Goal: Transaction & Acquisition: Purchase product/service

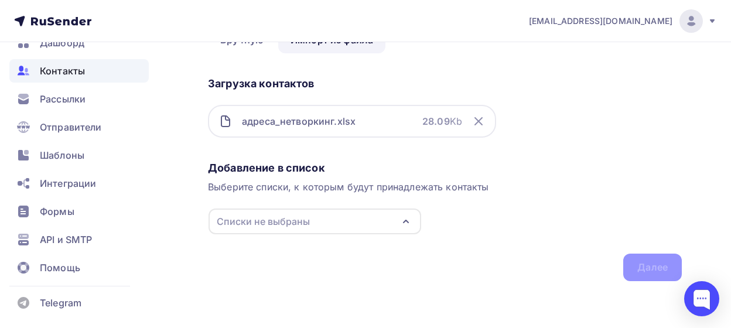
scroll to position [70, 0]
click at [252, 221] on div "Списки не выбраны" at bounding box center [263, 222] width 93 height 14
click at [261, 262] on div "РСТЦ" at bounding box center [254, 262] width 26 height 14
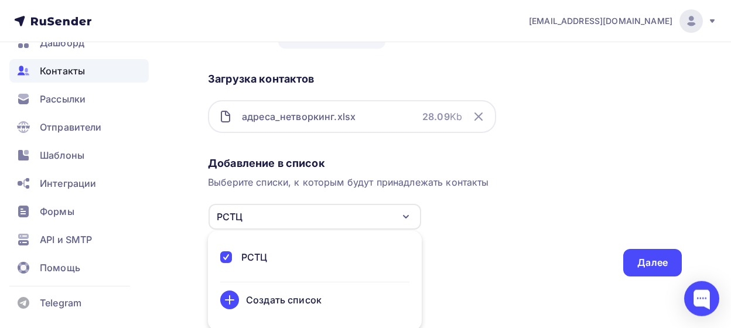
scroll to position [77, 0]
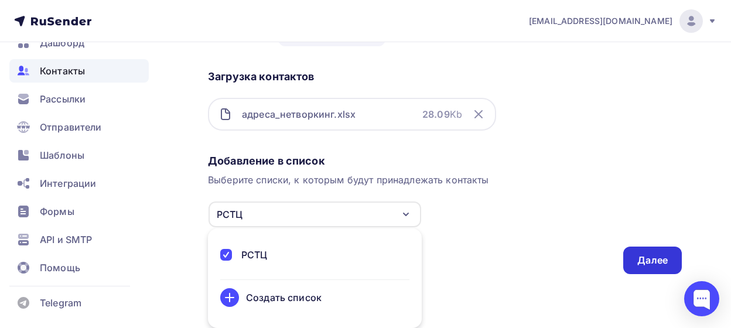
click at [651, 254] on div "Далее" at bounding box center [652, 260] width 30 height 13
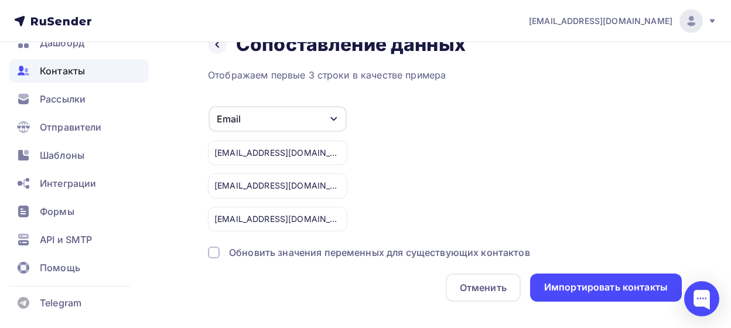
scroll to position [47, 0]
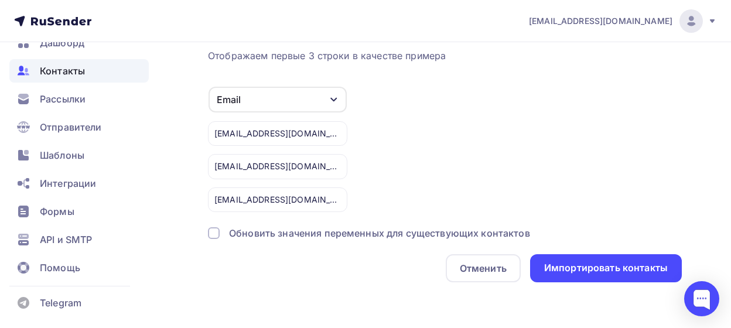
click at [218, 230] on div at bounding box center [214, 233] width 12 height 12
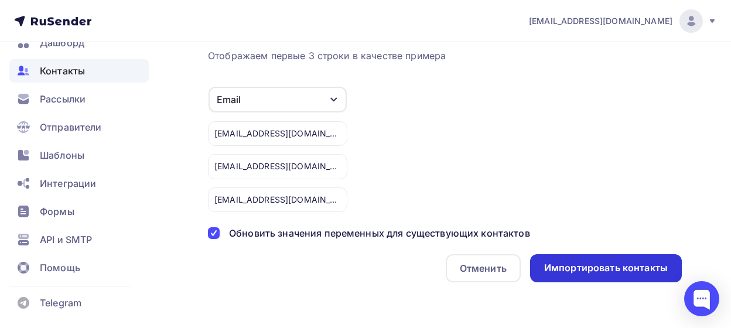
click at [628, 267] on div "Импортировать контакты" at bounding box center [606, 267] width 124 height 13
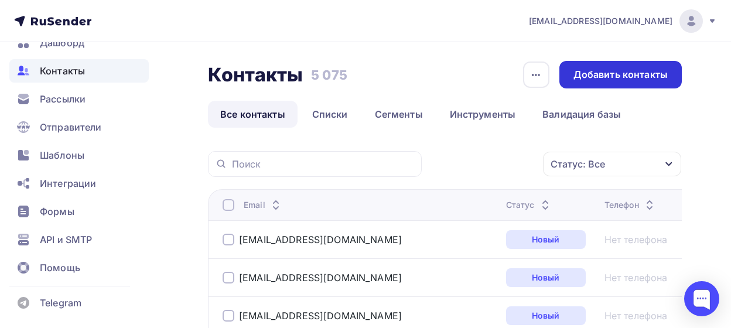
click at [617, 76] on div "Добавить контакты" at bounding box center [620, 74] width 94 height 13
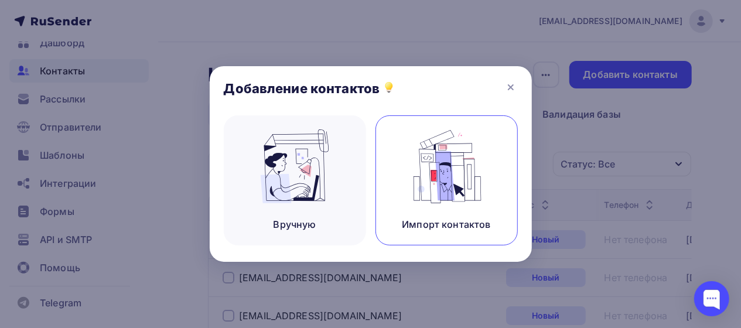
click at [461, 194] on img at bounding box center [446, 166] width 78 height 74
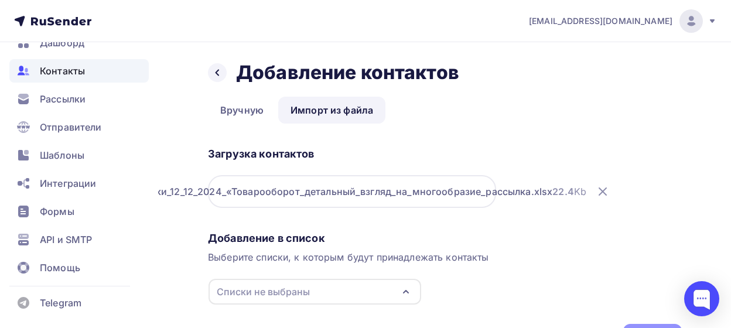
click at [173, 235] on div "Назад Добавление контактов Добавление контактов Вручную Импорт из файла Импорт …" at bounding box center [365, 220] width 731 height 356
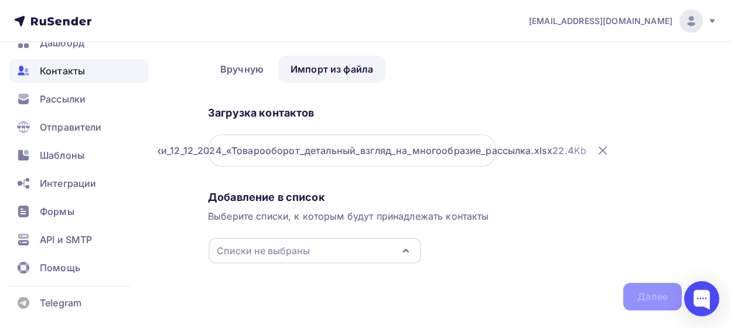
scroll to position [61, 0]
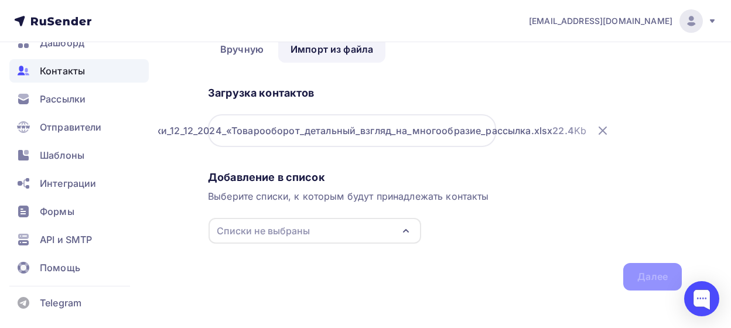
click at [402, 228] on icon "button" at bounding box center [406, 231] width 14 height 14
click at [280, 272] on div "РСТЦ" at bounding box center [314, 271] width 189 height 14
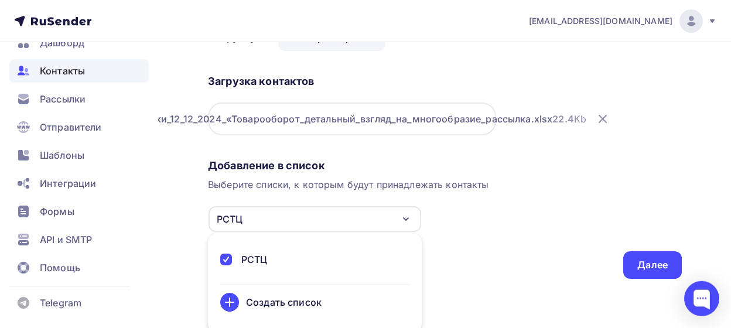
scroll to position [77, 0]
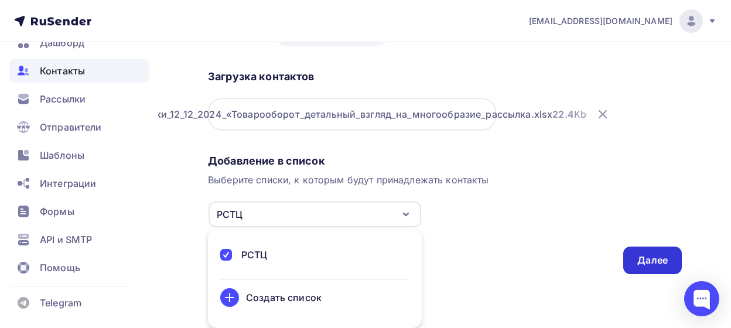
click at [643, 256] on div "Далее" at bounding box center [652, 260] width 30 height 13
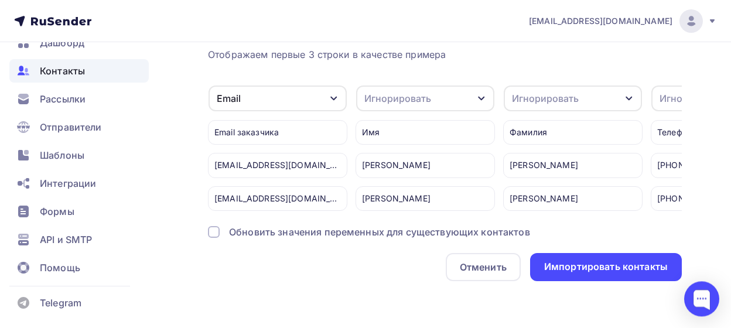
scroll to position [57, 0]
click at [287, 238] on div "Обновить значения переменных для существующих контактов" at bounding box center [379, 232] width 301 height 14
click at [330, 94] on icon "button" at bounding box center [333, 98] width 9 height 9
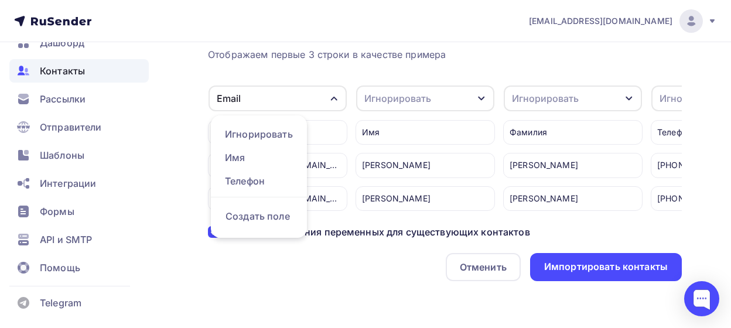
click at [263, 90] on div "Email" at bounding box center [277, 98] width 138 height 26
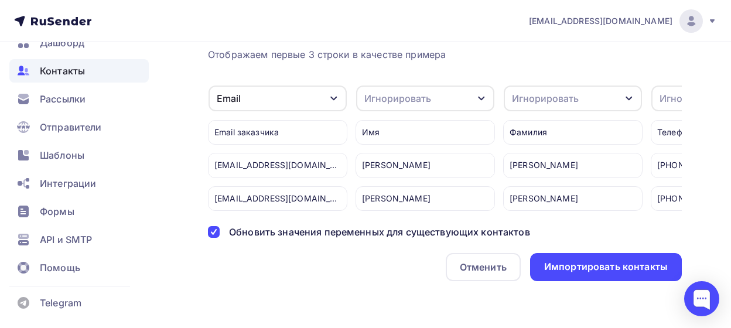
click at [475, 87] on div "Игнорировать" at bounding box center [425, 98] width 138 height 26
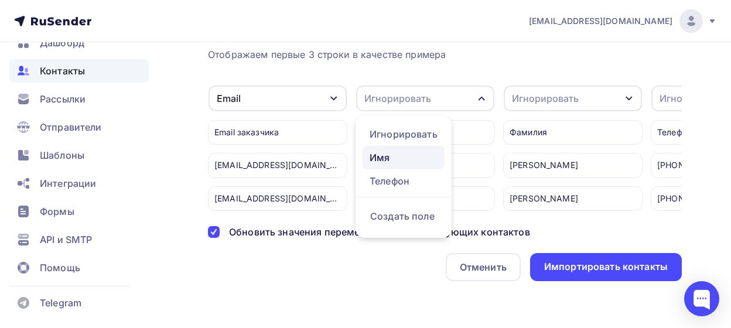
click at [386, 150] on div "Имя" at bounding box center [403, 157] width 68 height 14
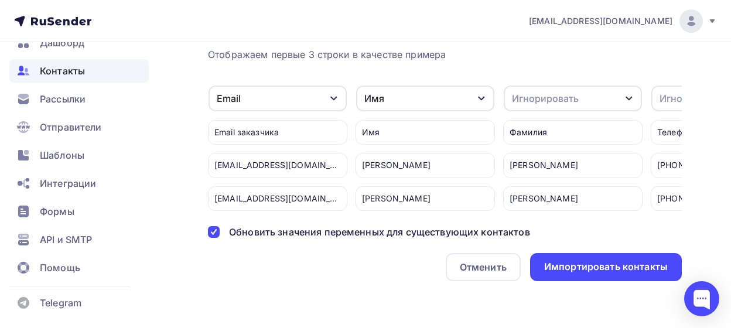
click at [622, 85] on div "Игнорировать" at bounding box center [573, 98] width 138 height 26
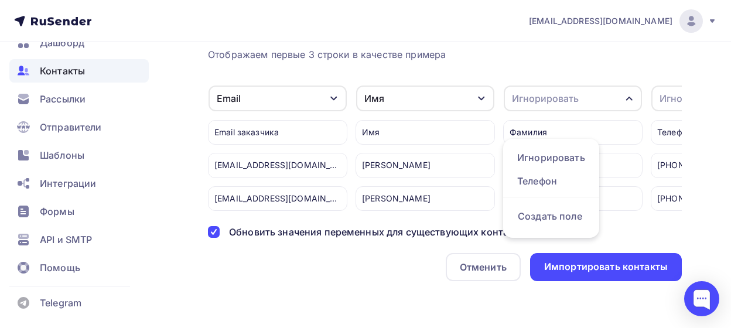
click at [541, 121] on div "Фамилия" at bounding box center [572, 132] width 139 height 25
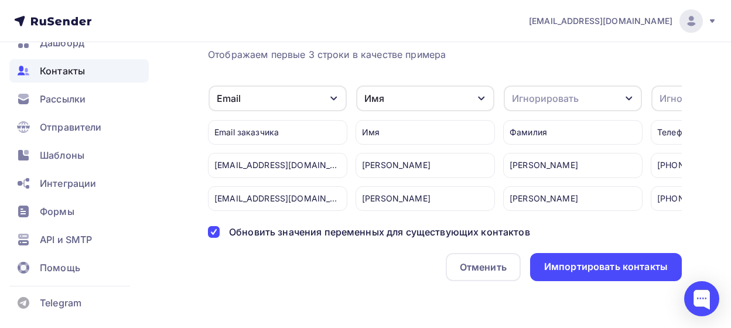
click at [618, 85] on div "Игнорировать" at bounding box center [573, 98] width 138 height 26
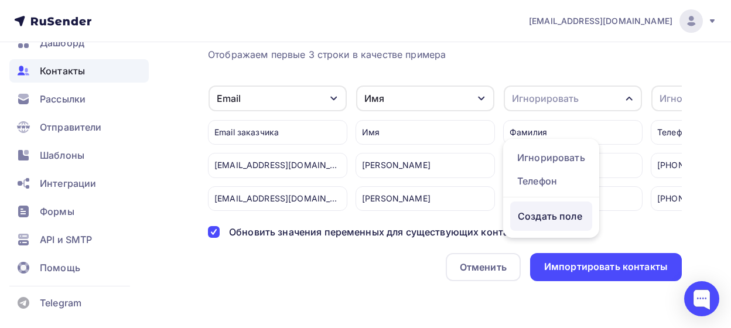
click at [569, 215] on div "Создать поле" at bounding box center [551, 215] width 82 height 29
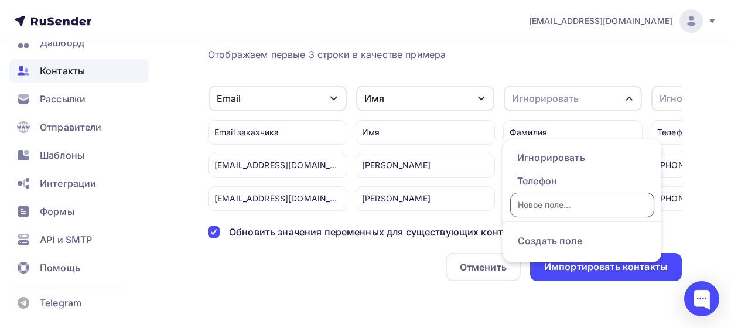
click at [538, 195] on input "text" at bounding box center [582, 205] width 144 height 25
type input "Фамилия"
click at [590, 213] on ul "Игнорировать Телефон Фамилия Создать поле" at bounding box center [582, 201] width 158 height 124
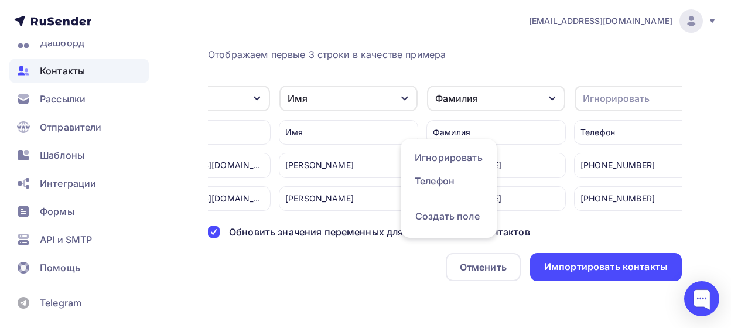
scroll to position [0, 108]
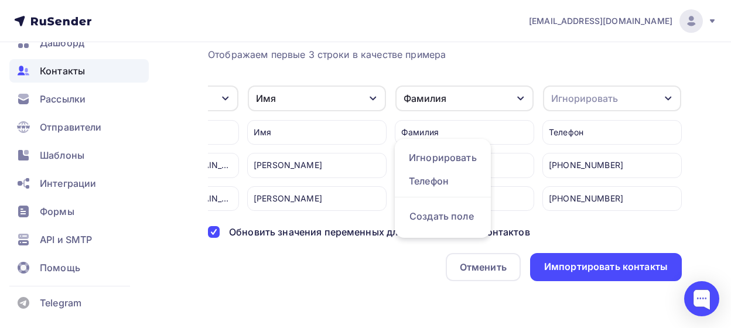
click at [671, 94] on div "button" at bounding box center [667, 98] width 9 height 9
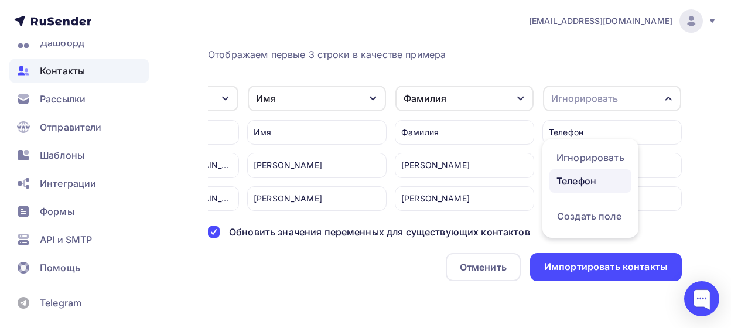
click at [585, 174] on div "Телефон" at bounding box center [590, 181] width 68 height 14
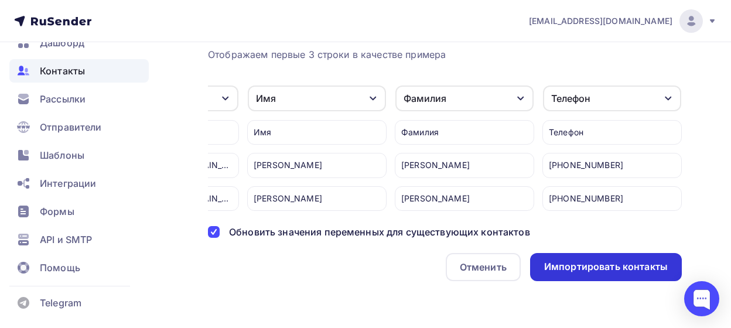
click at [597, 269] on div "Импортировать контакты" at bounding box center [606, 266] width 124 height 13
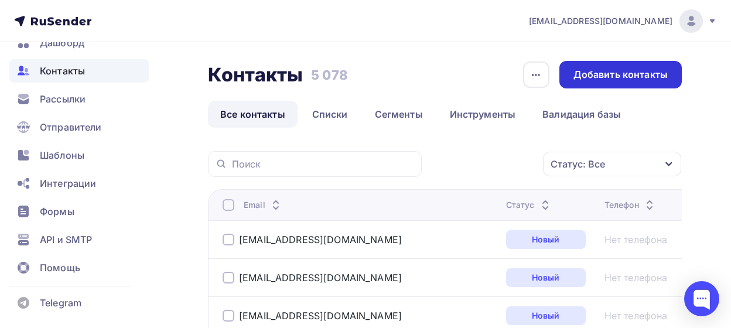
click at [603, 75] on div "Добавить контакты" at bounding box center [620, 74] width 94 height 13
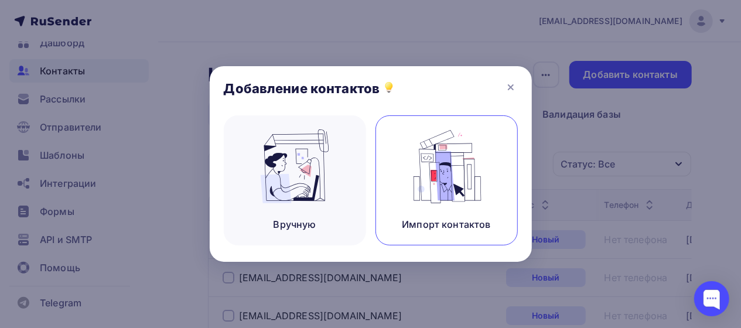
click at [444, 178] on img at bounding box center [446, 166] width 78 height 74
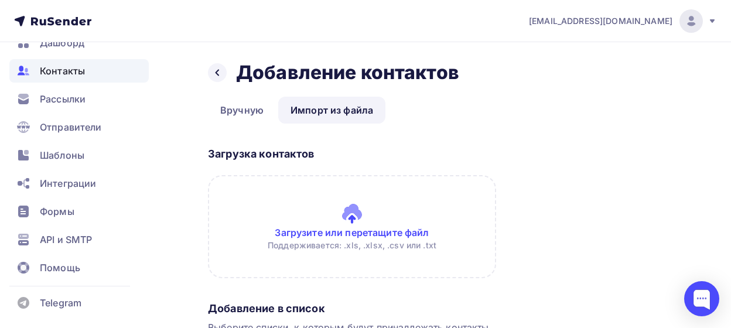
click at [338, 107] on link "Импорт из файла" at bounding box center [331, 110] width 107 height 27
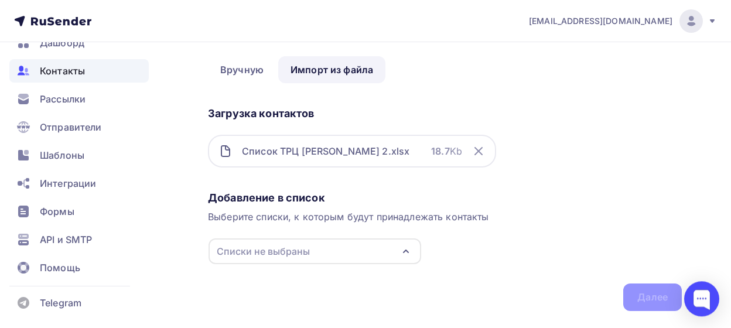
scroll to position [61, 0]
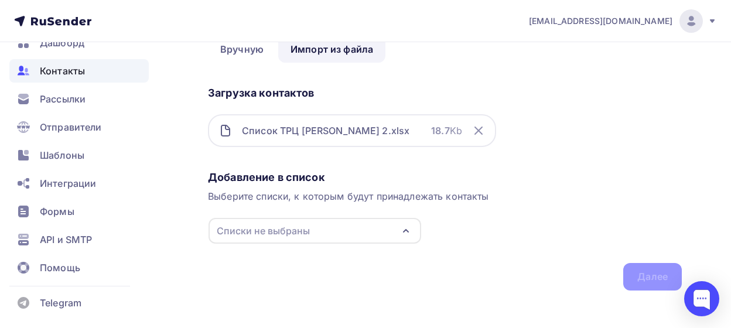
click at [262, 234] on div "Списки не выбраны" at bounding box center [263, 231] width 93 height 14
click at [262, 276] on div "РСТЦ" at bounding box center [254, 271] width 26 height 14
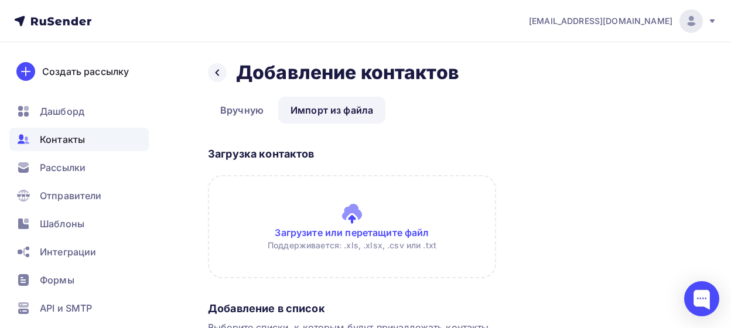
scroll to position [61, 0]
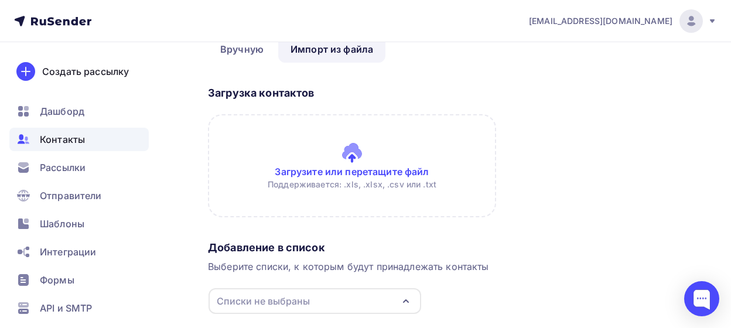
click at [333, 51] on link "Импорт из файла" at bounding box center [331, 49] width 107 height 27
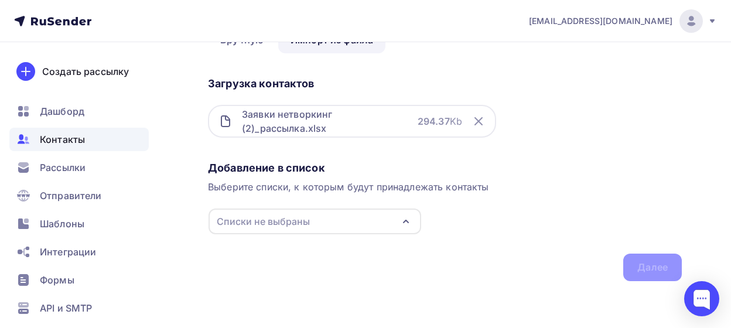
scroll to position [70, 0]
click at [259, 227] on div "Списки не выбраны" at bounding box center [263, 222] width 93 height 14
click at [249, 261] on div "РСТЦ" at bounding box center [254, 262] width 26 height 14
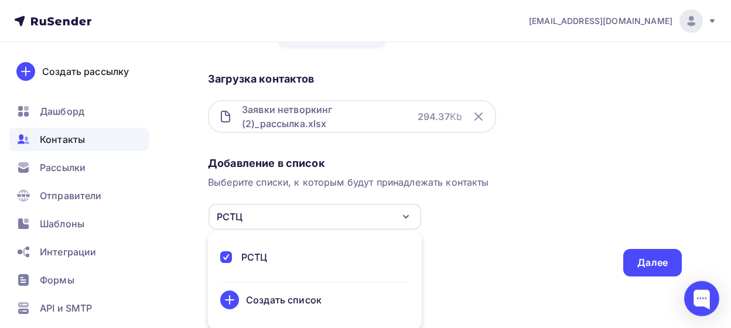
scroll to position [77, 0]
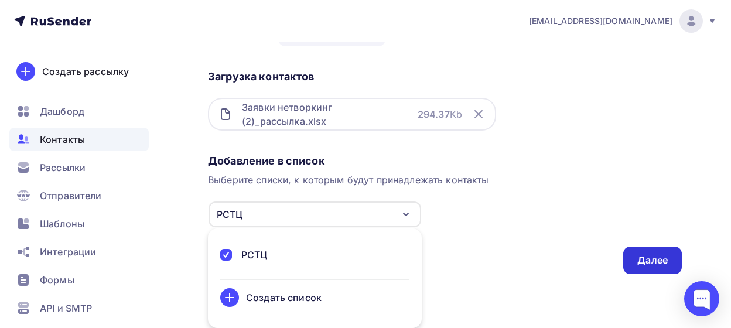
click at [648, 264] on div "Далее" at bounding box center [652, 260] width 30 height 13
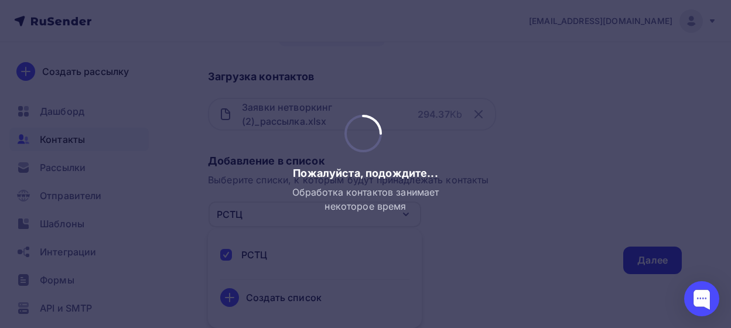
scroll to position [0, 0]
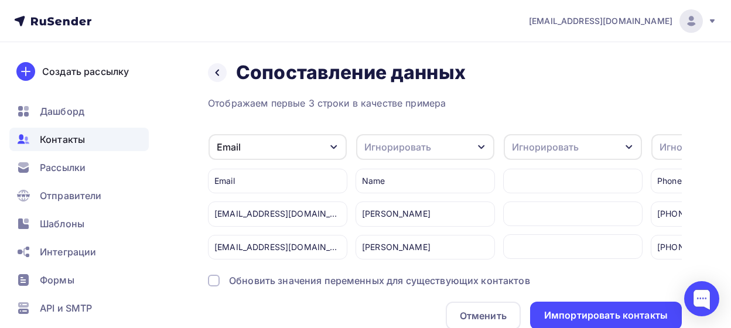
click at [483, 145] on icon "button" at bounding box center [481, 146] width 9 height 9
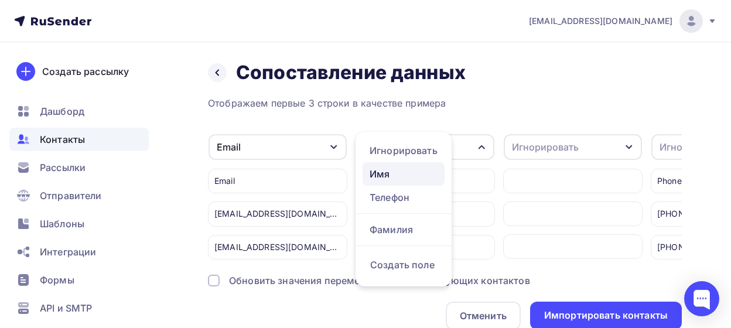
click at [408, 173] on div "Имя" at bounding box center [403, 174] width 68 height 14
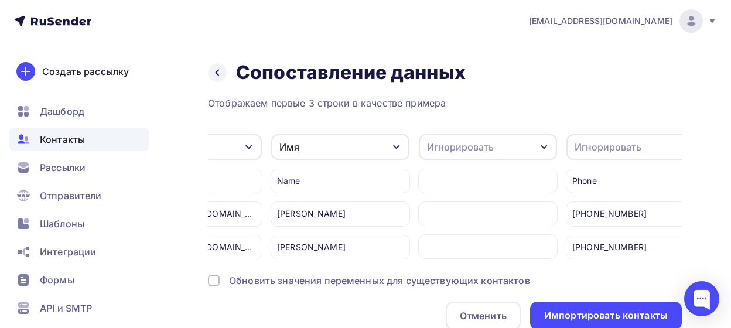
scroll to position [0, 108]
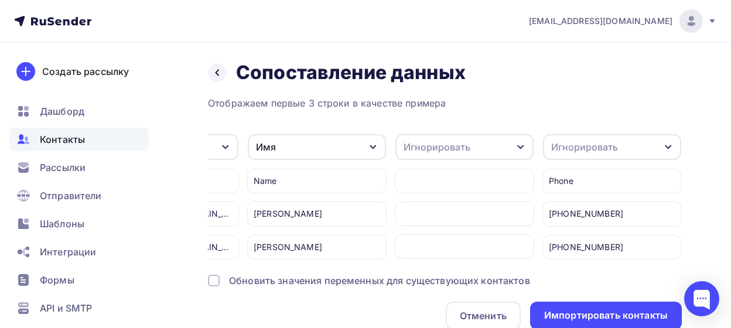
click at [668, 143] on icon "button" at bounding box center [667, 146] width 9 height 9
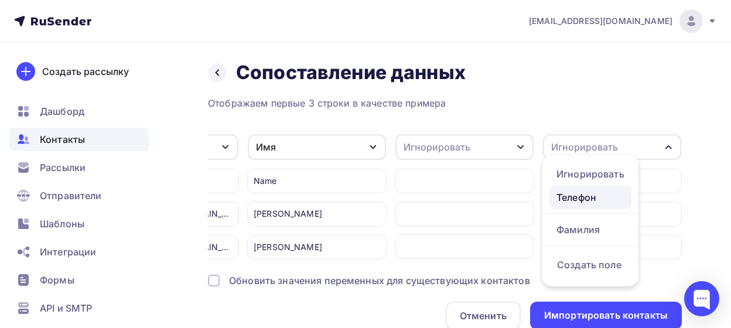
click at [595, 200] on div "Телефон" at bounding box center [590, 197] width 68 height 14
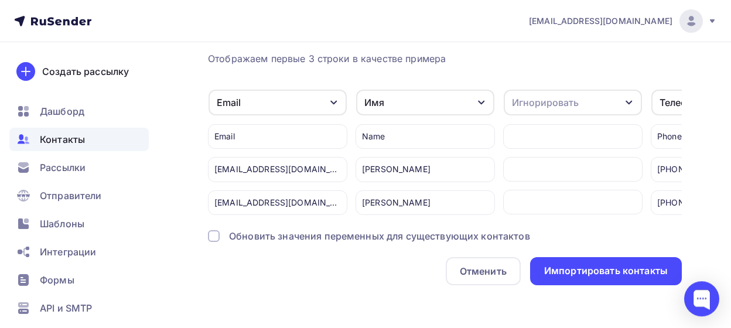
scroll to position [57, 0]
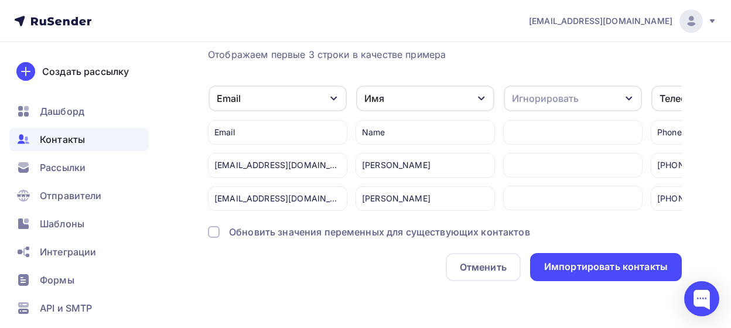
click at [214, 231] on div at bounding box center [214, 232] width 12 height 12
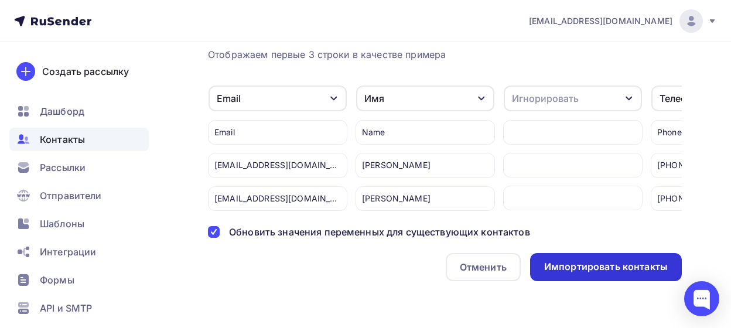
click at [627, 266] on div "Импортировать контакты" at bounding box center [606, 266] width 124 height 13
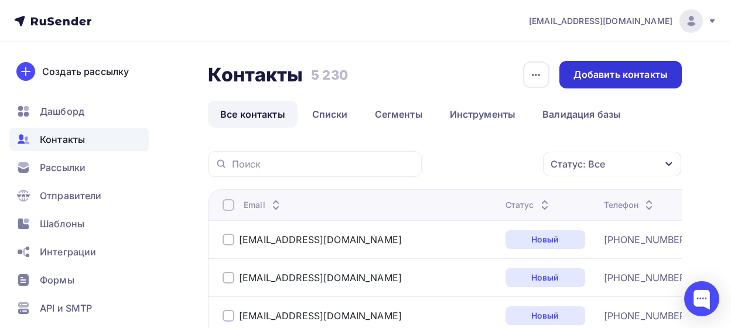
click at [590, 71] on div "Добавить контакты" at bounding box center [620, 74] width 94 height 13
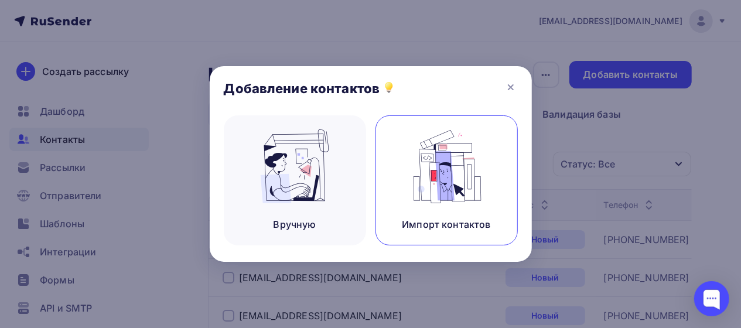
click at [441, 196] on img at bounding box center [446, 166] width 78 height 74
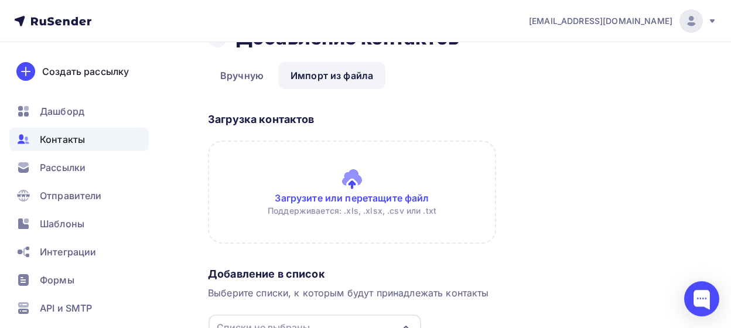
scroll to position [61, 0]
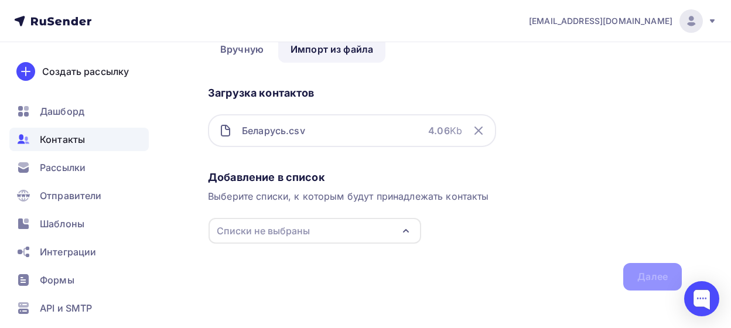
click at [182, 215] on div "Назад Добавление контактов Добавление контактов Вручную Импорт из файла Импорт …" at bounding box center [365, 159] width 731 height 356
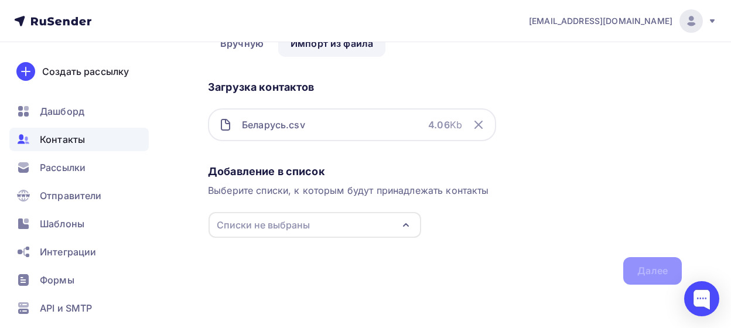
scroll to position [70, 0]
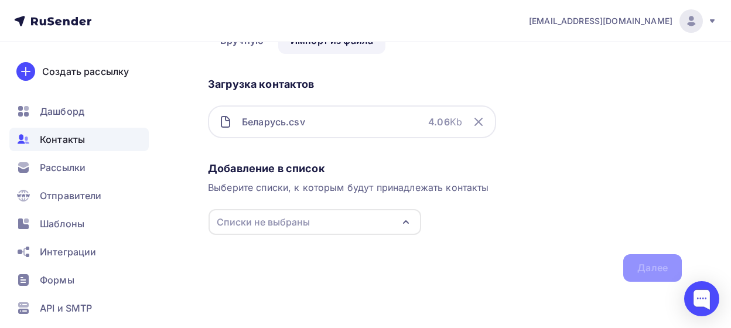
click at [408, 223] on icon "button" at bounding box center [405, 222] width 5 height 2
click at [258, 305] on div "Создать список" at bounding box center [284, 305] width 76 height 14
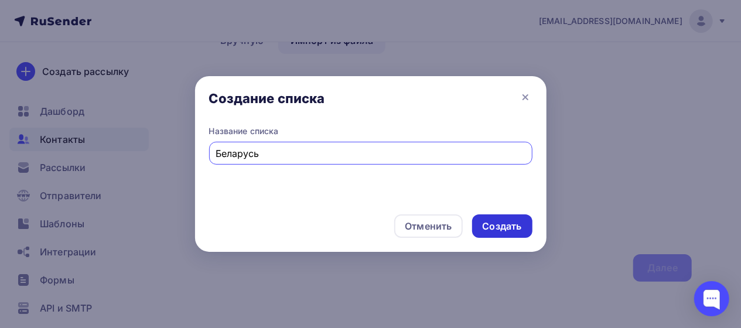
type input "Беларусь"
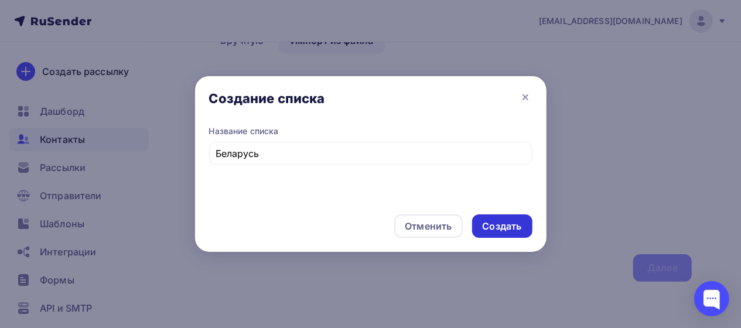
click at [487, 222] on div "Создать" at bounding box center [501, 226] width 39 height 13
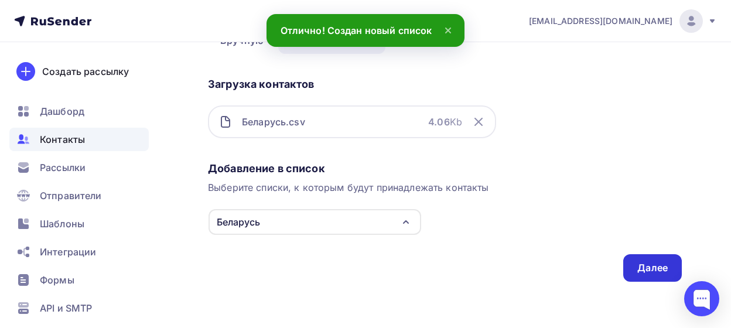
click at [641, 268] on div "Далее" at bounding box center [652, 267] width 30 height 13
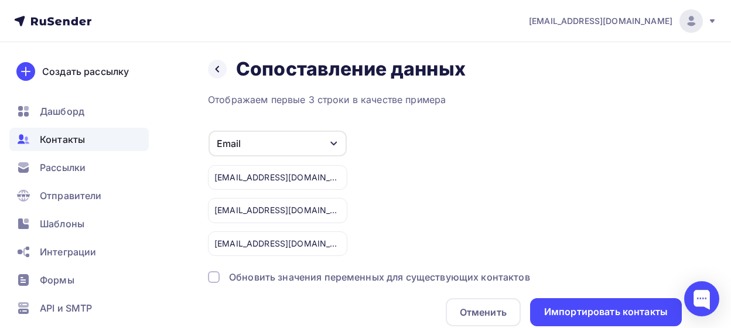
scroll to position [47, 0]
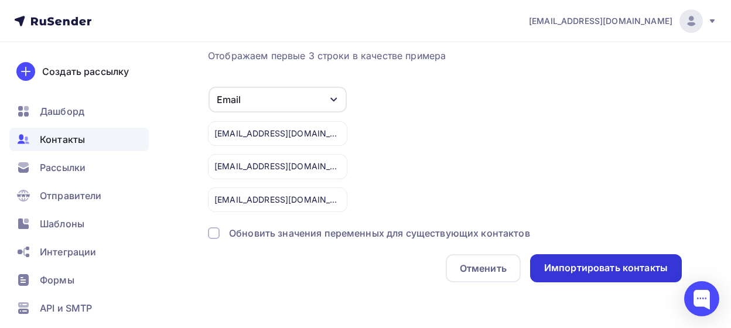
click at [579, 263] on div "Импортировать контакты" at bounding box center [606, 267] width 124 height 13
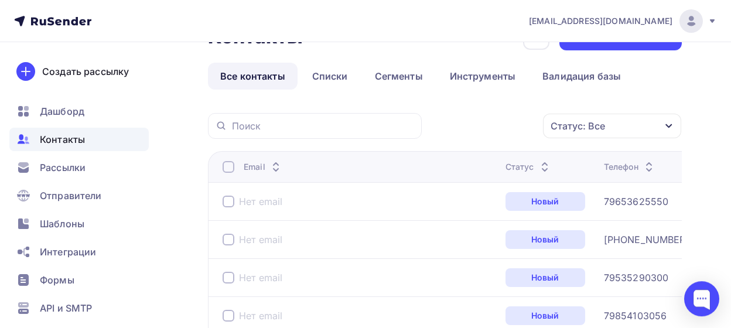
scroll to position [61, 0]
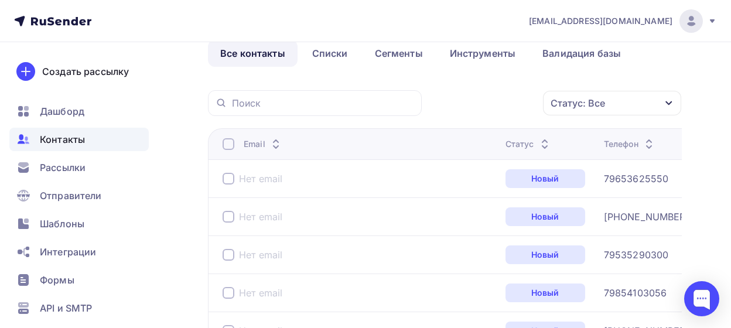
click at [228, 182] on div at bounding box center [229, 179] width 12 height 12
click at [230, 218] on div at bounding box center [229, 217] width 12 height 12
click at [225, 251] on div at bounding box center [229, 255] width 12 height 12
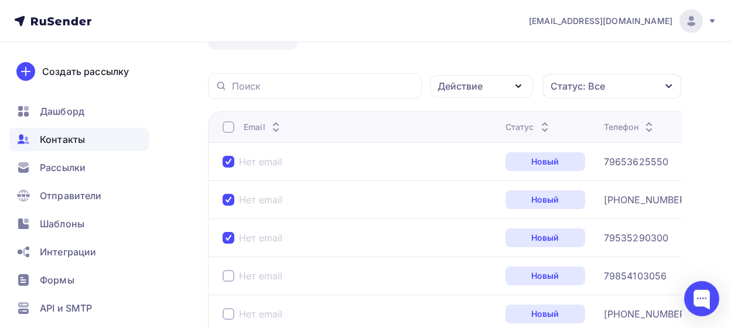
scroll to position [183, 0]
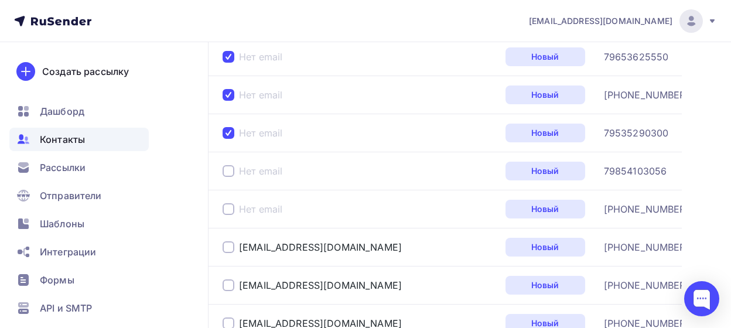
click at [230, 172] on div at bounding box center [229, 171] width 12 height 12
click at [228, 209] on div at bounding box center [229, 209] width 12 height 12
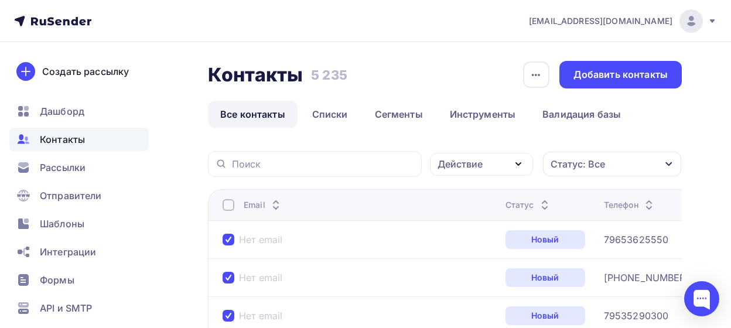
click at [523, 165] on icon "button" at bounding box center [518, 164] width 14 height 14
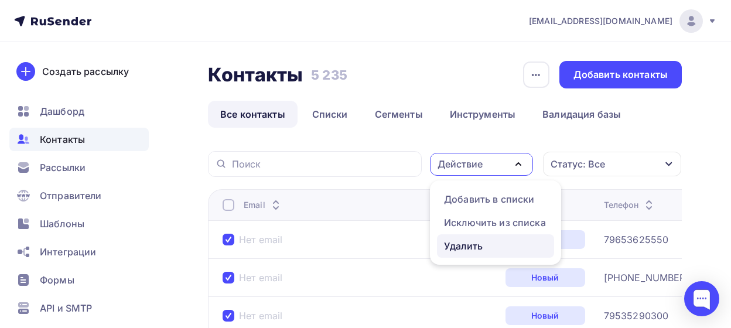
click at [460, 245] on div "Удалить" at bounding box center [463, 246] width 39 height 14
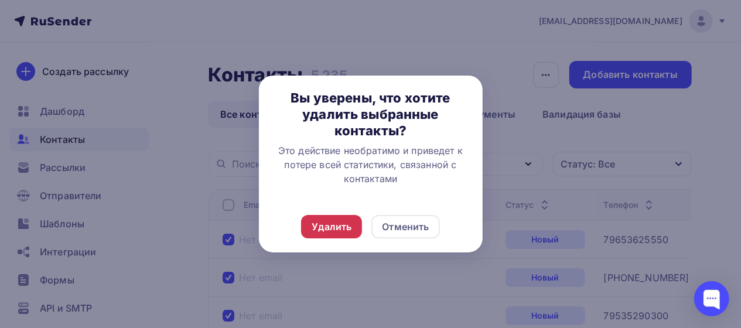
click at [317, 224] on div "Удалить" at bounding box center [332, 227] width 40 height 14
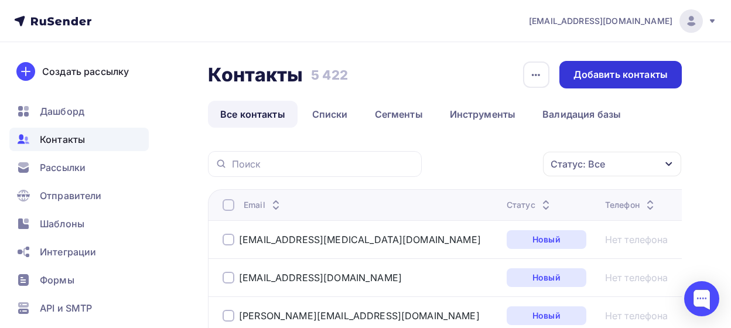
click at [633, 70] on div "Добавить контакты" at bounding box center [620, 74] width 94 height 13
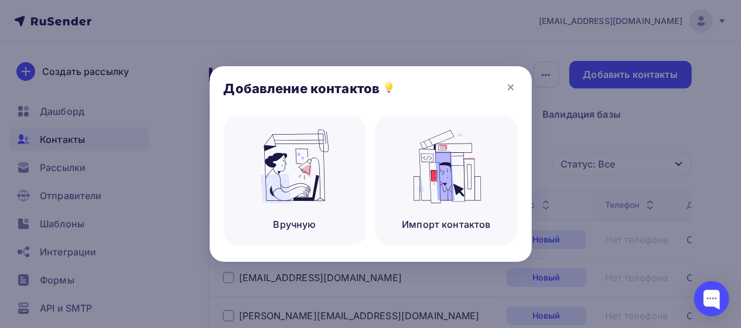
click at [314, 247] on div "Вручную Импорт контактов" at bounding box center [371, 188] width 294 height 146
click at [444, 216] on div "Импорт контактов" at bounding box center [446, 180] width 142 height 130
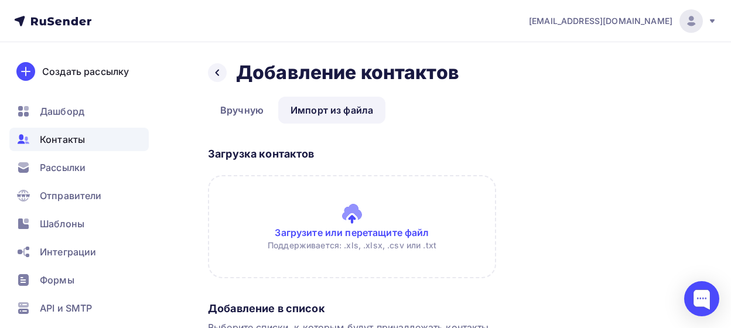
scroll to position [61, 0]
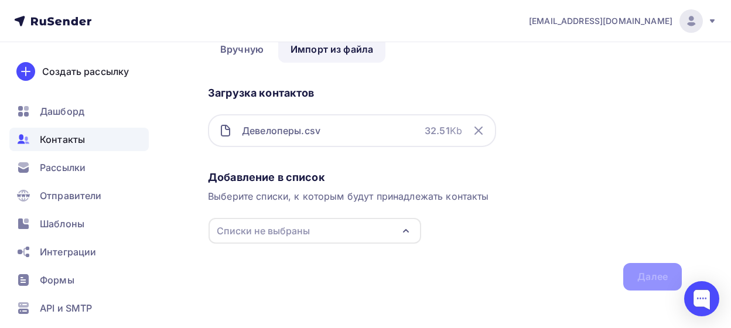
click at [238, 234] on div "Списки не выбраны" at bounding box center [263, 231] width 93 height 14
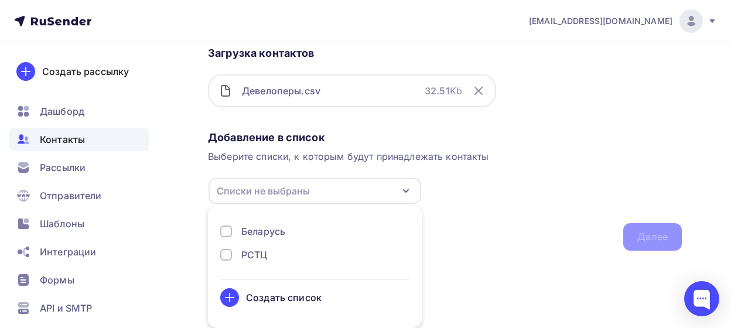
click at [270, 298] on div "Создать список" at bounding box center [284, 297] width 76 height 14
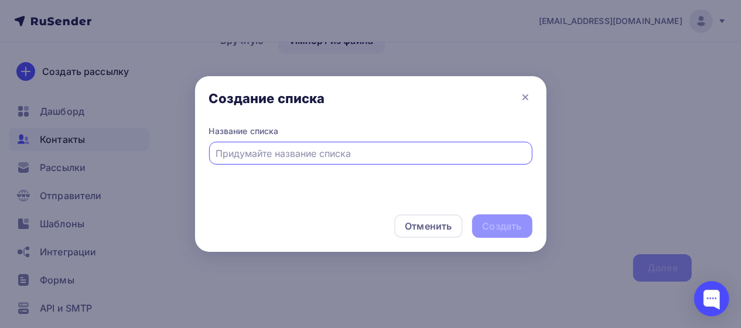
click at [375, 156] on input "text" at bounding box center [370, 153] width 310 height 14
type input "Девелоперы"
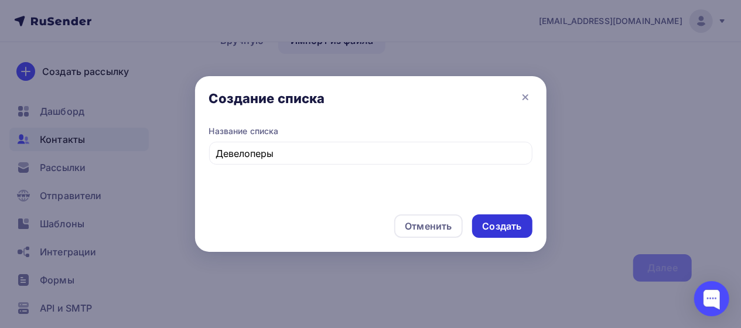
click at [514, 228] on div "Создать" at bounding box center [501, 226] width 39 height 13
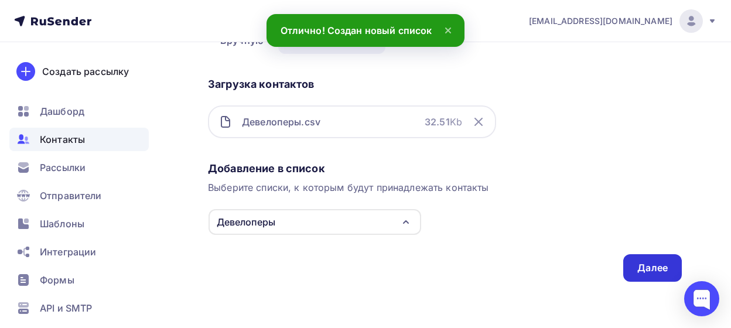
click at [639, 265] on div "Далее" at bounding box center [652, 267] width 30 height 13
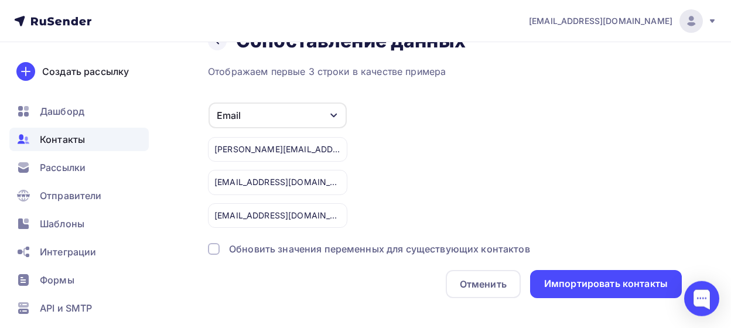
scroll to position [47, 0]
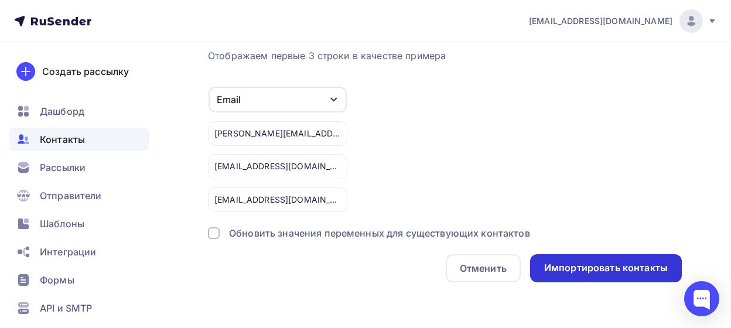
click at [578, 265] on div "Импортировать контакты" at bounding box center [606, 267] width 124 height 13
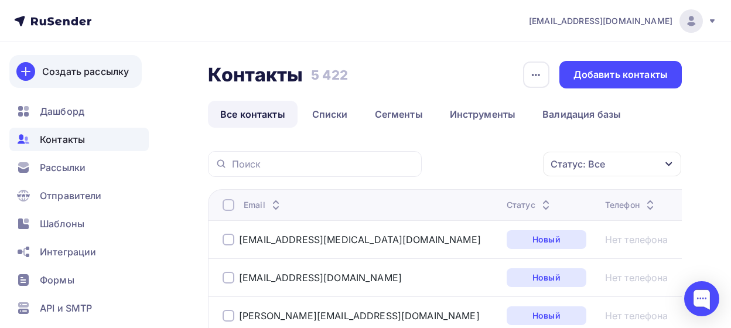
click at [88, 72] on div "Создать рассылку" at bounding box center [85, 71] width 87 height 14
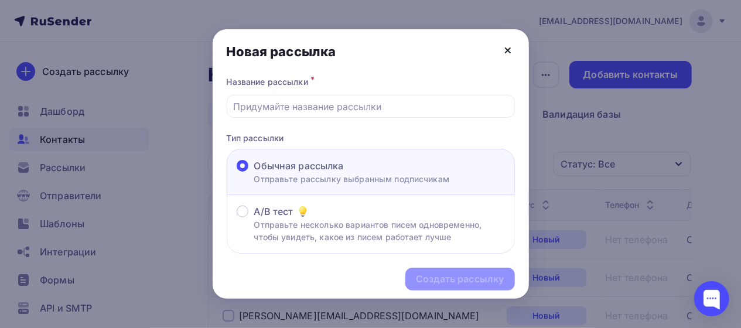
click at [506, 48] on icon at bounding box center [508, 50] width 14 height 14
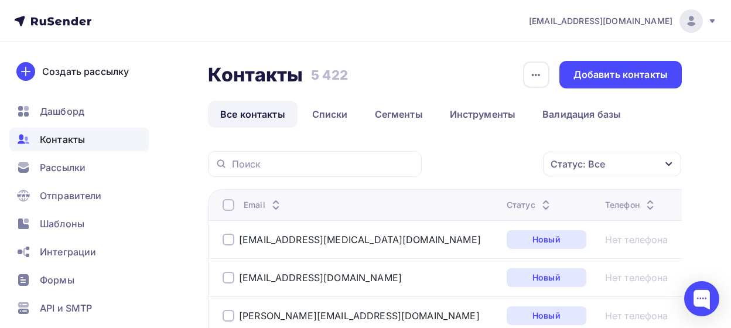
click at [711, 20] on icon at bounding box center [712, 21] width 5 height 4
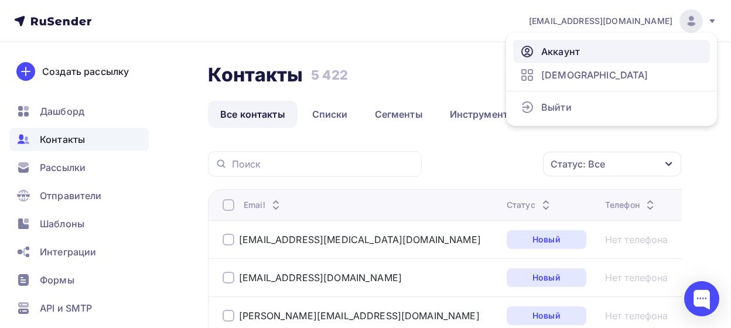
click at [550, 50] on span "Аккаунт" at bounding box center [560, 52] width 39 height 14
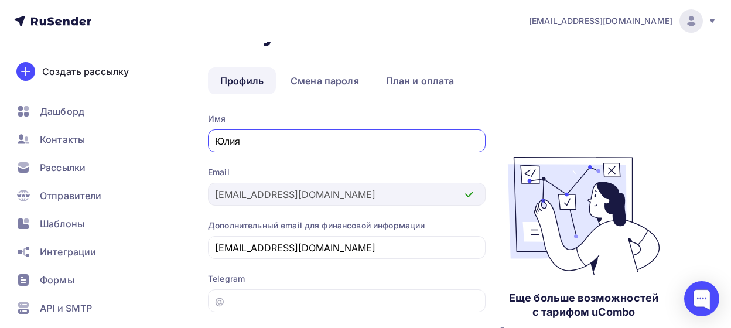
scroll to position [61, 0]
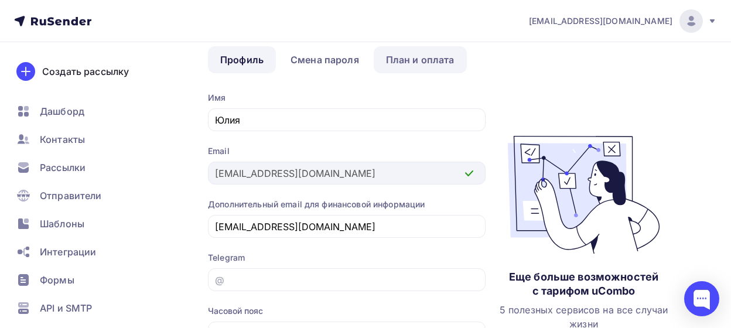
click at [422, 57] on link "План и оплата" at bounding box center [420, 59] width 93 height 27
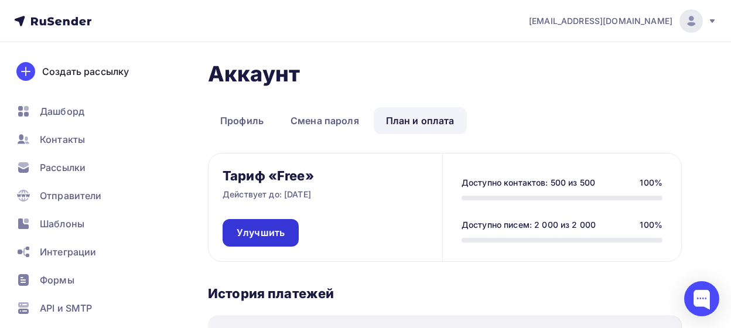
click at [254, 228] on span "Улучшить" at bounding box center [261, 232] width 48 height 13
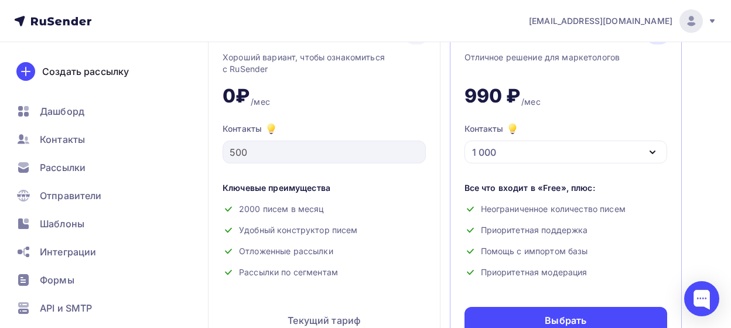
scroll to position [122, 0]
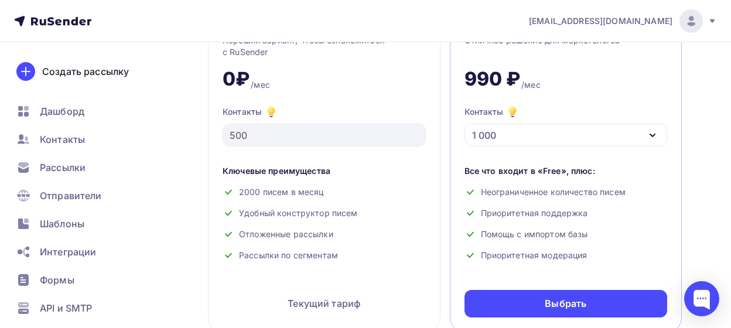
click at [654, 129] on icon "button" at bounding box center [652, 135] width 14 height 14
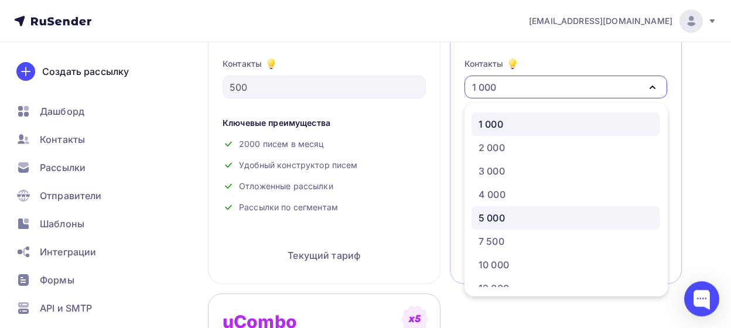
scroll to position [244, 0]
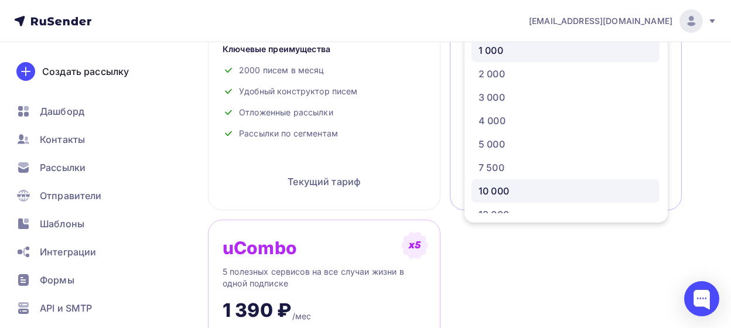
click at [494, 190] on div "10 000" at bounding box center [493, 191] width 30 height 14
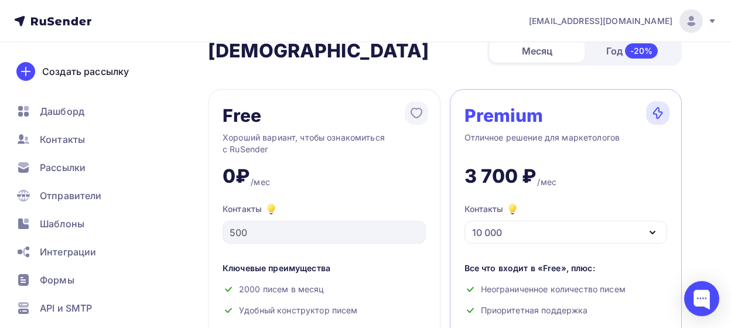
scroll to position [0, 0]
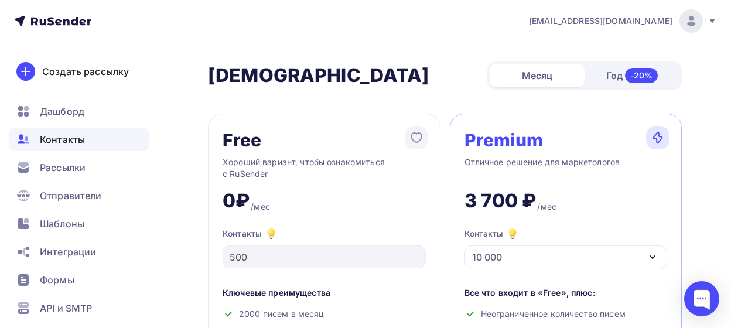
click at [67, 136] on span "Контакты" at bounding box center [62, 139] width 45 height 14
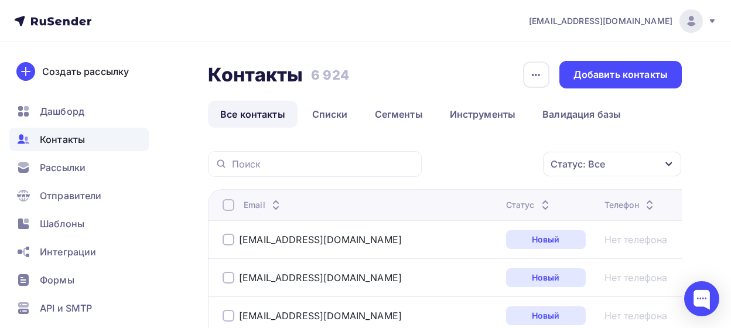
click at [714, 21] on icon at bounding box center [712, 21] width 5 height 4
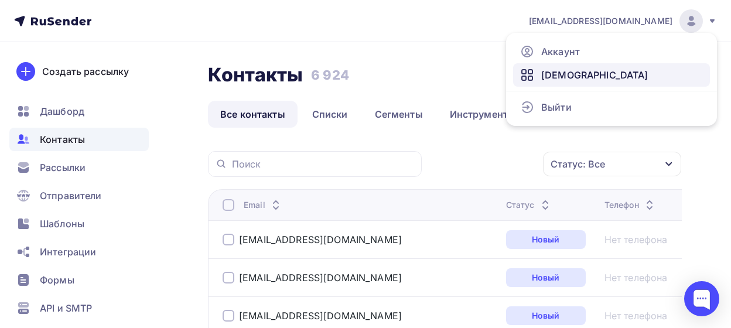
click at [584, 76] on link "[DEMOGRAPHIC_DATA]" at bounding box center [611, 74] width 197 height 23
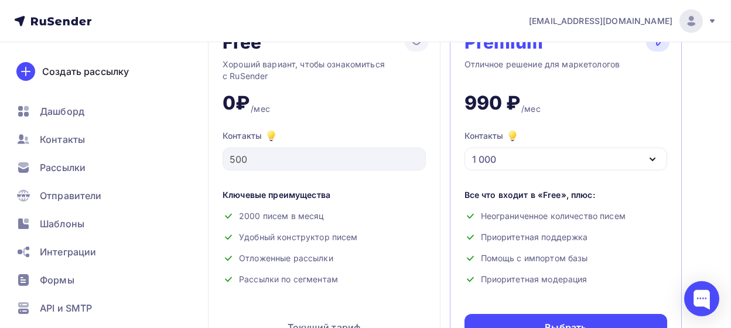
scroll to position [122, 0]
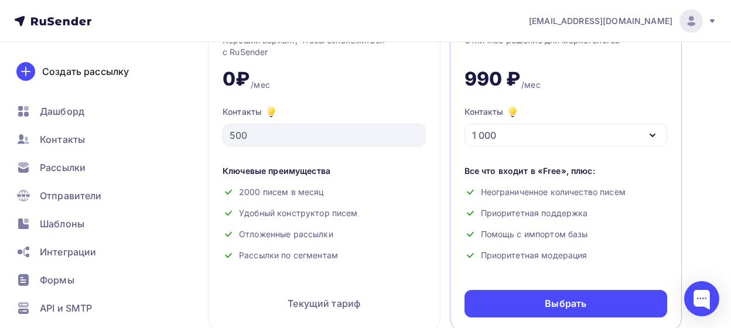
click at [647, 133] on icon "button" at bounding box center [652, 135] width 14 height 14
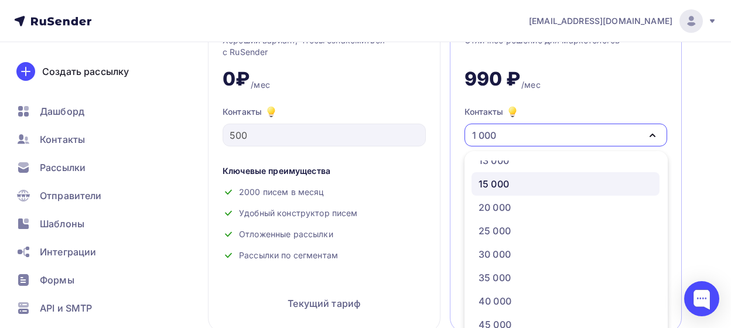
scroll to position [59, 0]
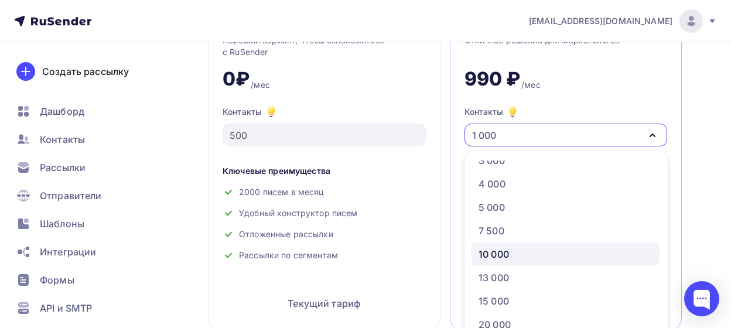
click at [496, 255] on div "10 000" at bounding box center [493, 254] width 30 height 14
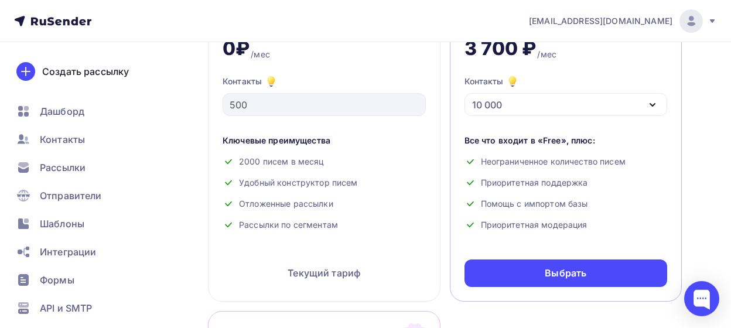
scroll to position [183, 0]
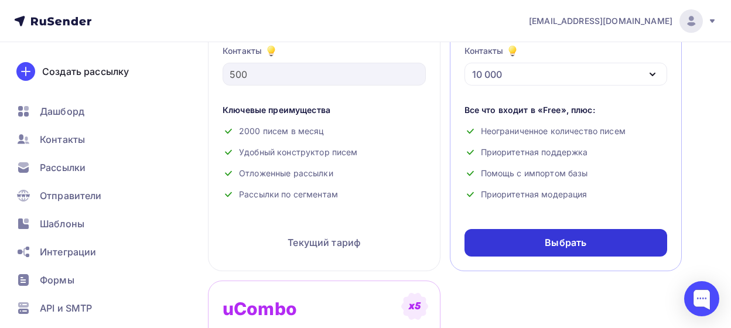
click at [562, 245] on div "Выбрать" at bounding box center [566, 242] width 42 height 13
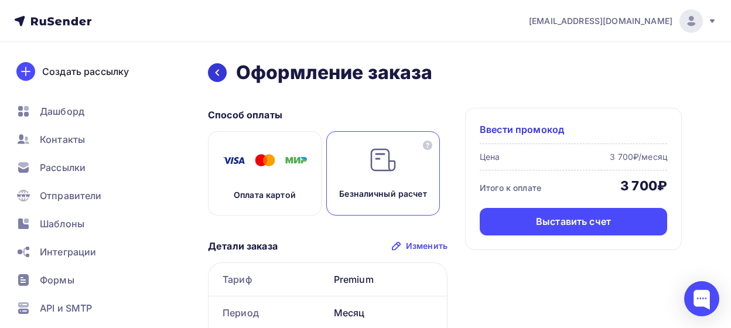
click at [216, 75] on icon at bounding box center [217, 72] width 9 height 9
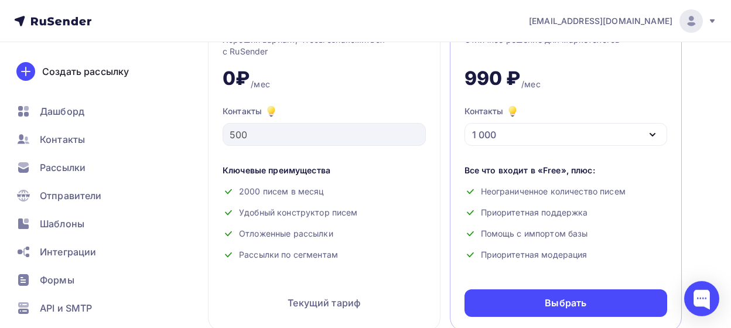
scroll to position [122, 0]
click at [649, 138] on icon "button" at bounding box center [652, 135] width 14 height 14
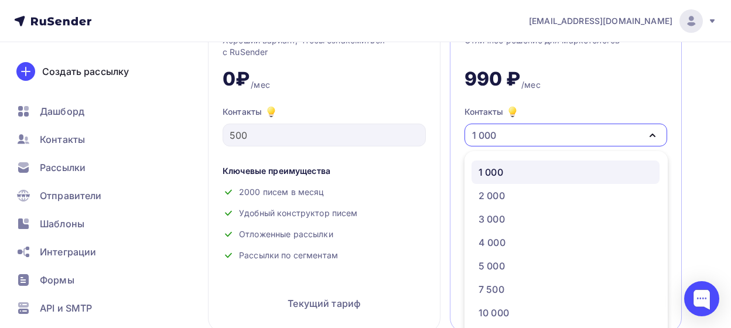
scroll to position [59, 0]
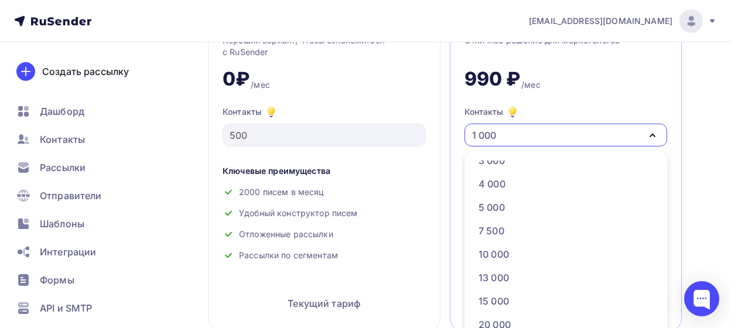
click at [656, 136] on icon "button" at bounding box center [652, 135] width 14 height 14
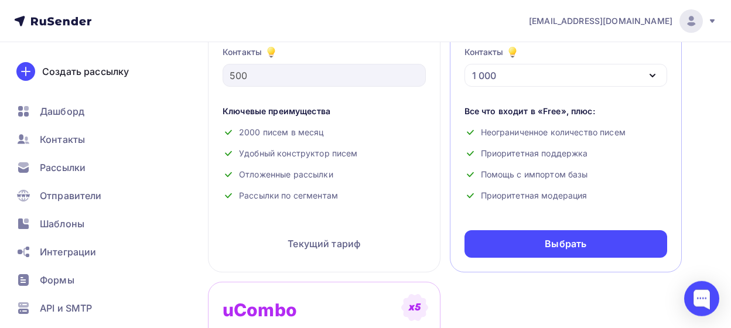
scroll to position [183, 0]
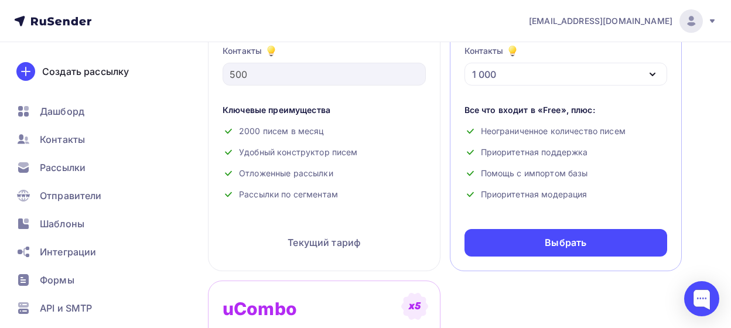
click at [648, 69] on icon "button" at bounding box center [652, 74] width 14 height 14
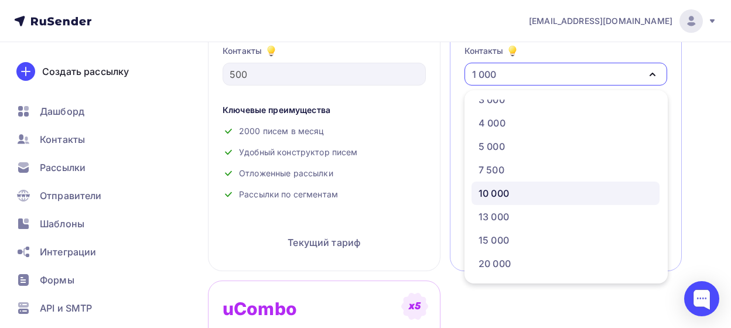
click at [516, 191] on div "10 000" at bounding box center [565, 193] width 174 height 14
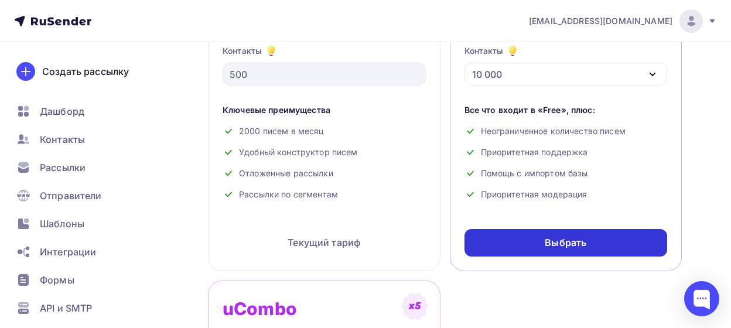
click at [569, 244] on div "Выбрать" at bounding box center [566, 242] width 42 height 13
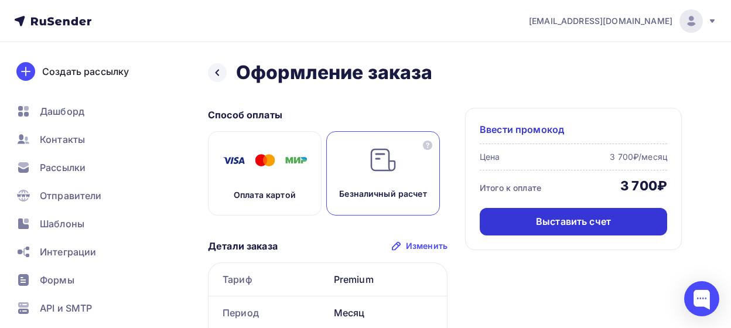
click at [547, 221] on div "Выставить счет" at bounding box center [573, 221] width 75 height 13
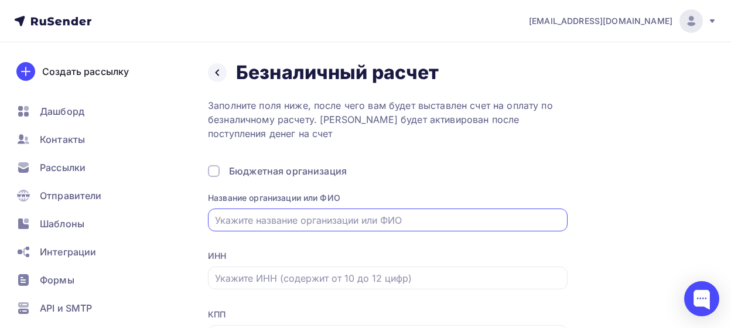
click at [366, 218] on input "text" at bounding box center [388, 220] width 346 height 14
click at [430, 161] on div "Заполните поля ниже, после чего вам будет выставлен счет на оплату по безналичн…" at bounding box center [388, 275] width 360 height 354
click at [289, 217] on input "text" at bounding box center [388, 220] width 346 height 14
paste input "АССОЦИАЦИЯ "НАЦИОНАЛЬНЫЙ СОВЕТ ТОРГОВЫХ ЦЕНТРОВ""
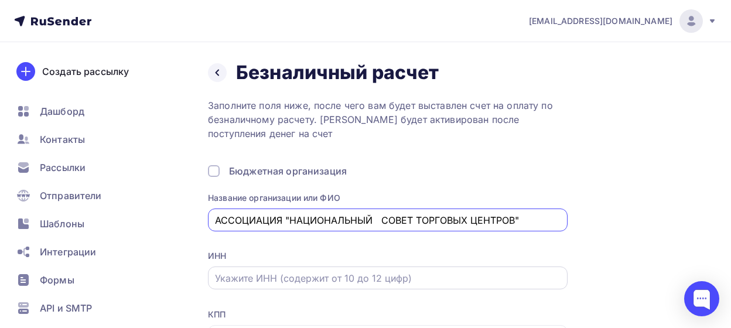
type input "АССОЦИАЦИЯ "НАЦИОНАЛЬНЫЙ СОВЕТ ТОРГОВЫХ ЦЕНТРОВ""
click at [268, 277] on input "text" at bounding box center [388, 278] width 346 height 14
click at [257, 281] on input "text" at bounding box center [388, 278] width 346 height 14
paste input "7726323533"
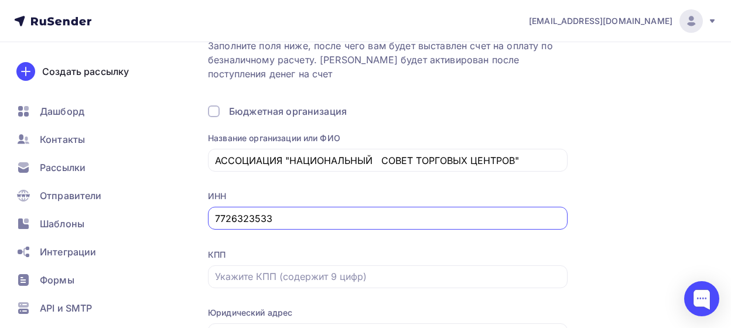
scroll to position [122, 0]
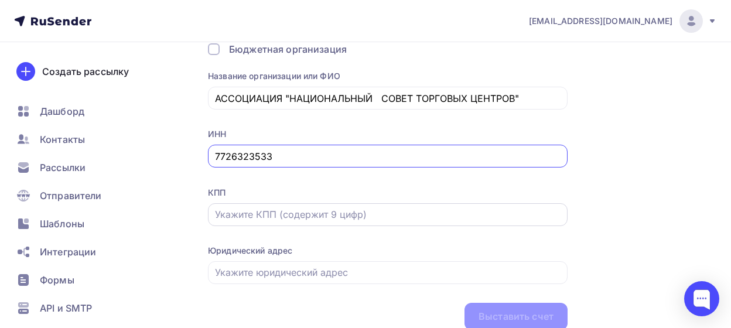
type input "7726323533"
click at [275, 214] on input "text" at bounding box center [388, 214] width 346 height 14
click at [256, 220] on input "text" at bounding box center [388, 214] width 346 height 14
paste input "772601001"
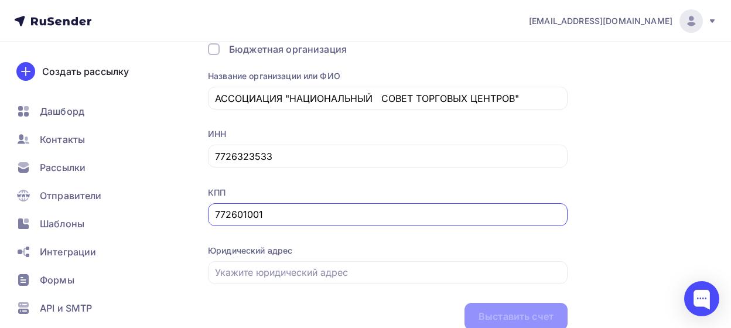
scroll to position [172, 0]
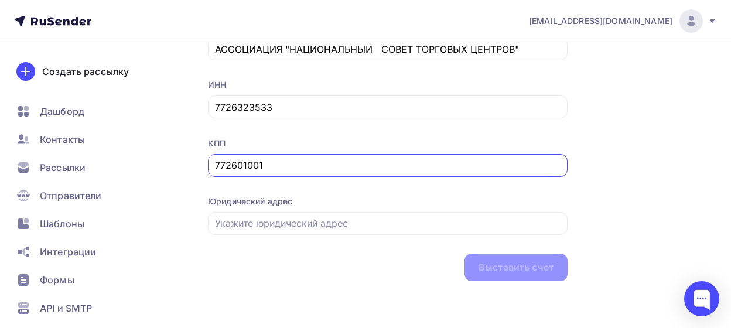
type input "772601001"
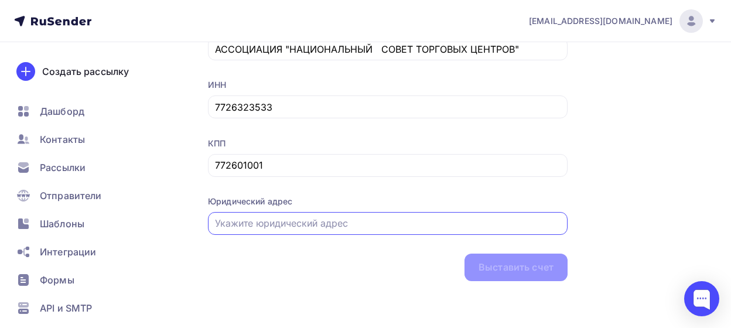
click at [254, 222] on input "text" at bounding box center [388, 223] width 346 height 14
click at [260, 222] on input "text" at bounding box center [388, 223] width 346 height 14
paste input "117525, г. Москва, вн.тер. г. Муниципальный Округ Чертаново Центральное, ул Дне…"
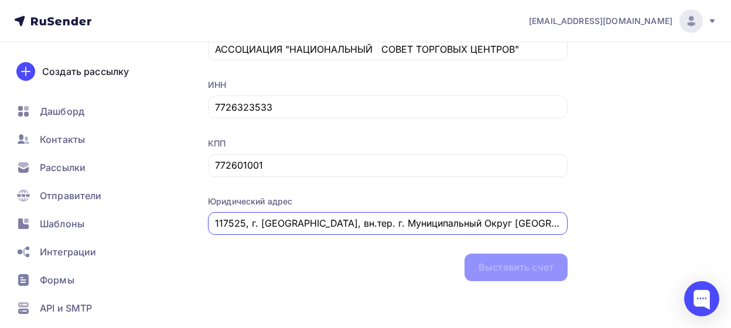
scroll to position [0, 395]
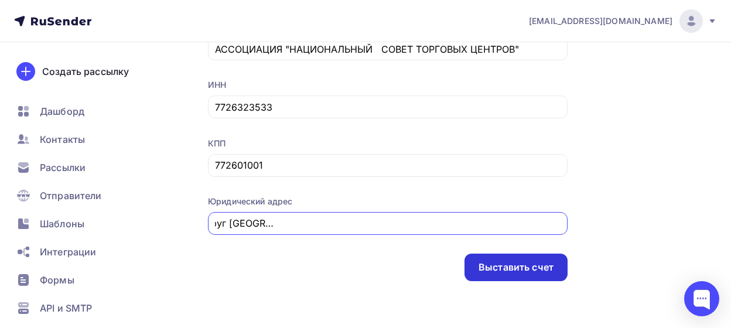
type input "117525, г. Москва, вн.тер. г. Муниципальный Округ Чертаново Центральное, ул Дне…"
click at [497, 269] on div "Выставить счет" at bounding box center [515, 267] width 75 height 13
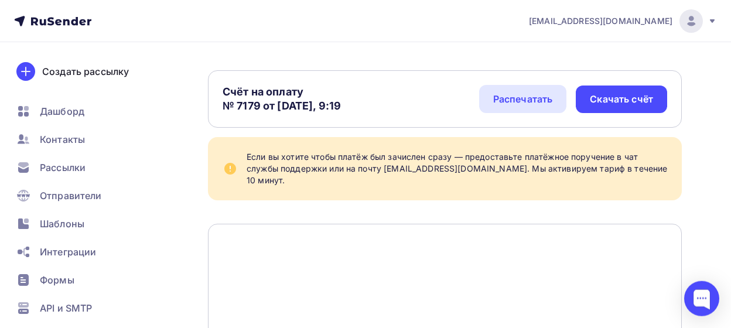
scroll to position [61, 0]
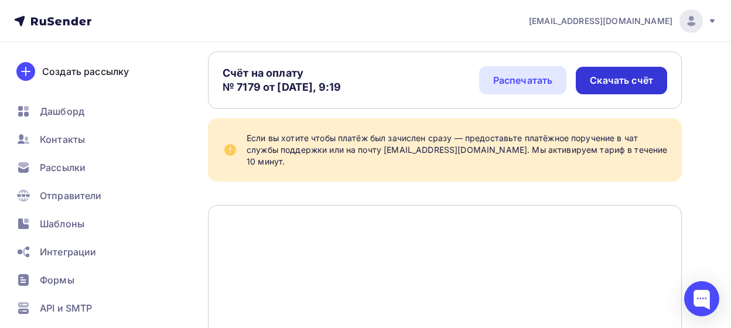
click at [624, 78] on div "Скачать счёт" at bounding box center [621, 80] width 63 height 13
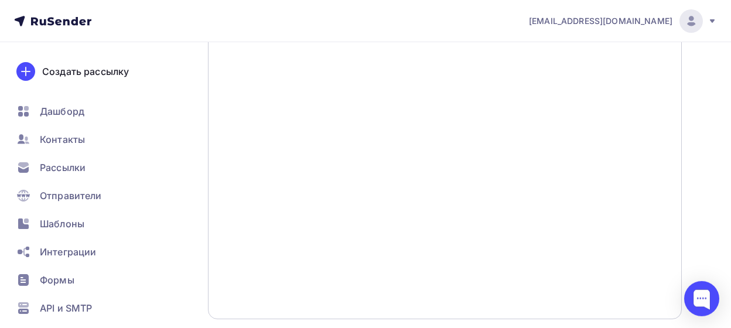
scroll to position [324, 0]
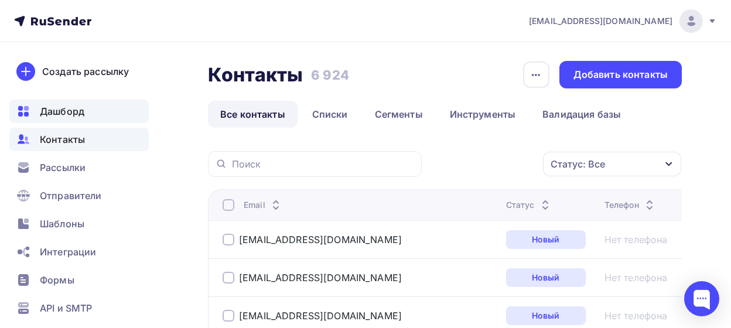
click at [78, 113] on span "Дашборд" at bounding box center [62, 111] width 45 height 14
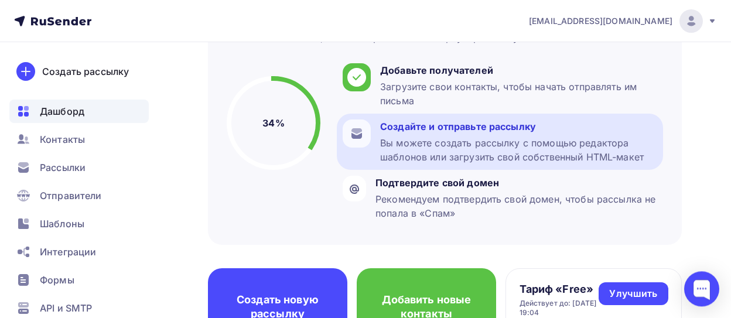
scroll to position [109, 0]
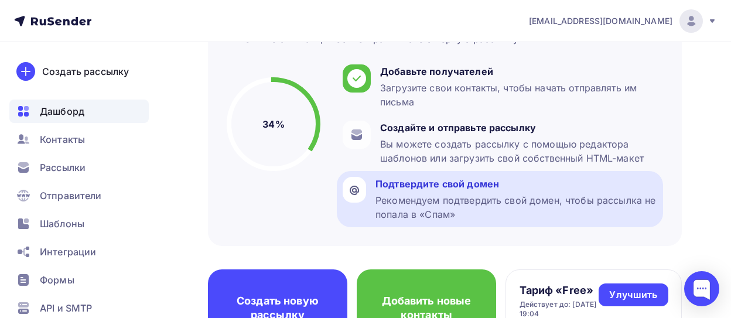
click at [427, 188] on div "Подтвердите свой домен" at bounding box center [516, 184] width 282 height 14
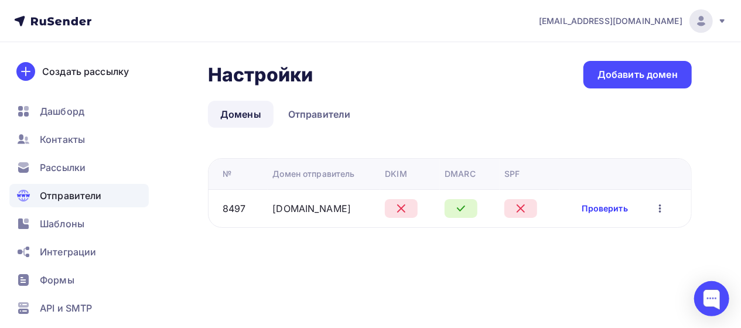
click at [605, 208] on link "Проверить" at bounding box center [605, 209] width 46 height 12
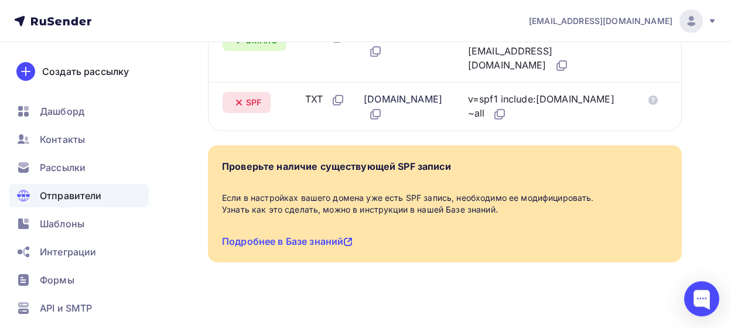
scroll to position [646, 0]
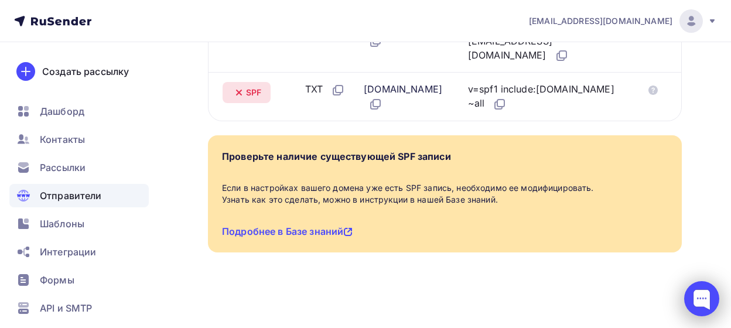
click at [701, 299] on div at bounding box center [701, 298] width 35 height 35
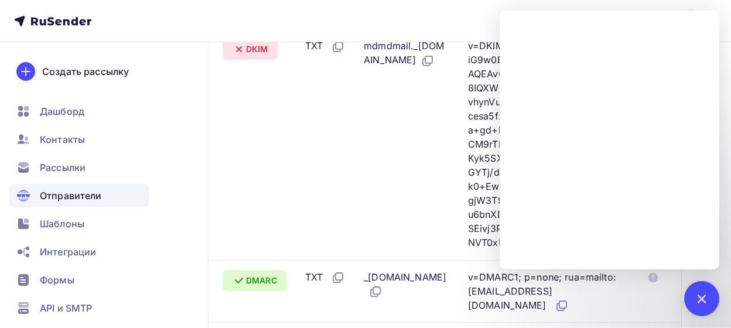
scroll to position [281, 0]
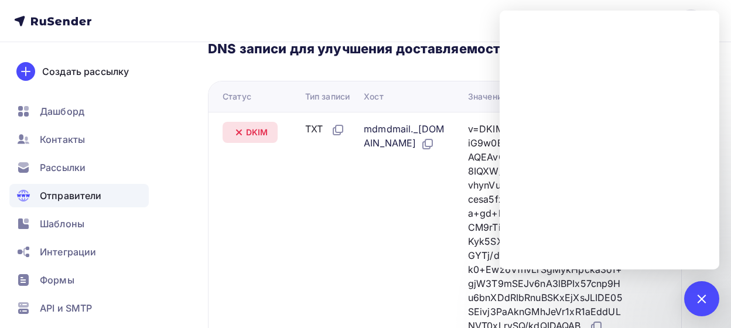
click at [178, 224] on div "Назад rcsc.pro Не подтвержден Подтверждение домена Подтверждение домена являетс…" at bounding box center [365, 211] width 731 height 900
click at [336, 182] on td "TXT" at bounding box center [329, 227] width 59 height 231
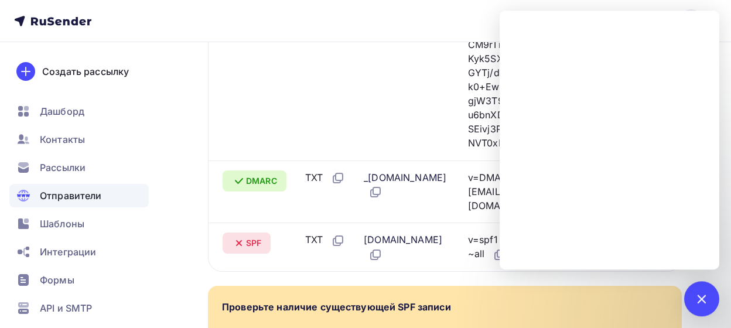
scroll to position [403, 0]
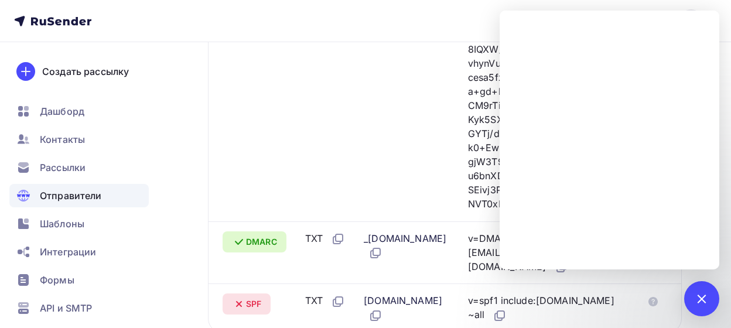
click at [655, 244] on icon at bounding box center [652, 238] width 9 height 9
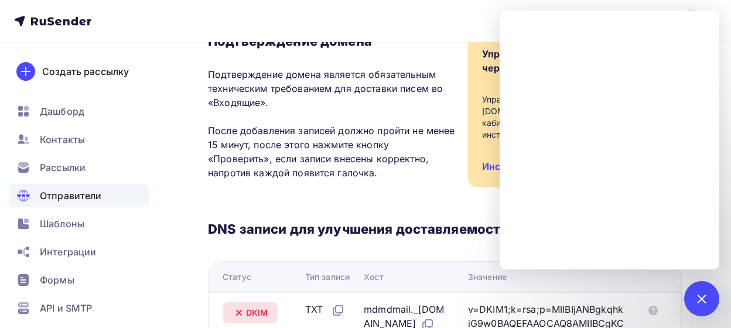
scroll to position [122, 0]
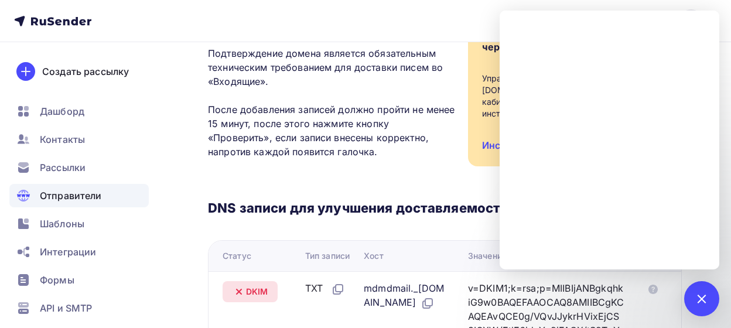
click at [337, 163] on div "Подтверждение домена Подтверждение домена является обязательным техническим тре…" at bounding box center [332, 89] width 248 height 155
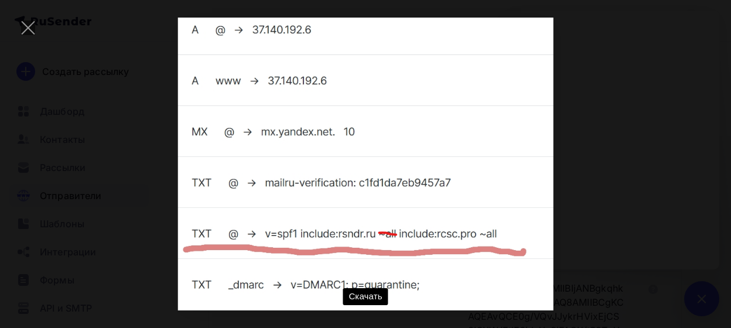
click at [571, 237] on div "Скачать" at bounding box center [366, 164] width 696 height 293
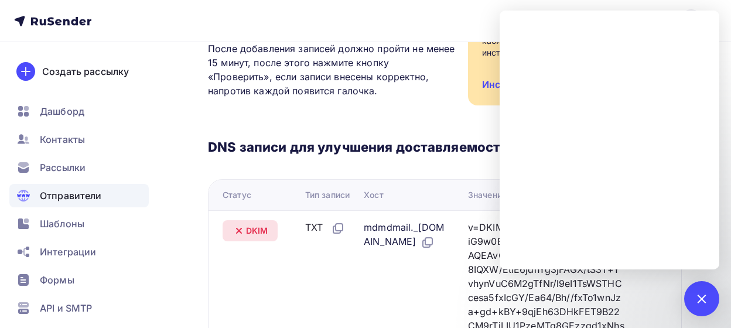
click at [184, 226] on div "Назад rcsc.pro Не подтвержден Подтверждение домена Подтверждение домена являетс…" at bounding box center [365, 309] width 731 height 900
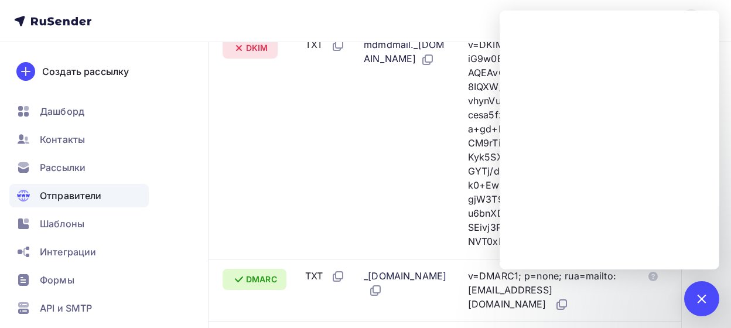
scroll to position [426, 0]
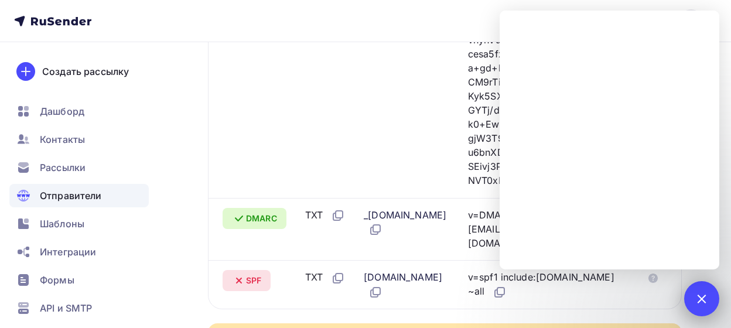
click at [704, 298] on div at bounding box center [701, 298] width 16 height 16
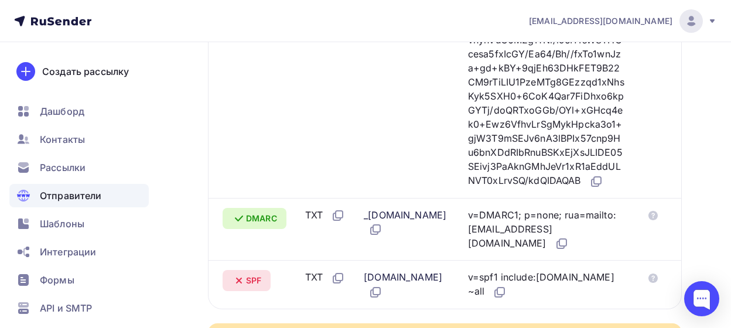
scroll to position [487, 0]
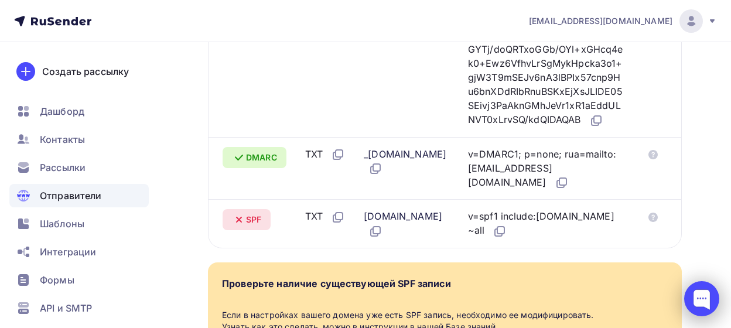
click at [703, 293] on div at bounding box center [701, 298] width 35 height 35
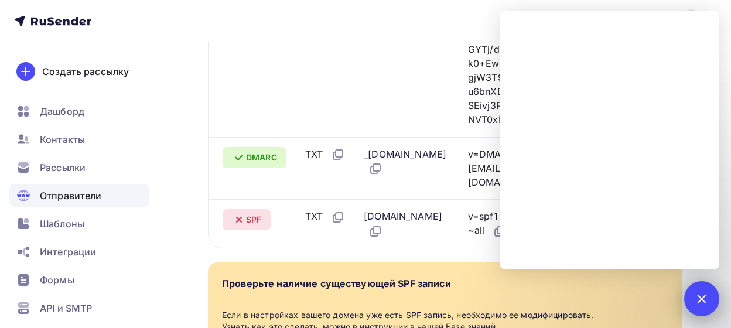
click at [708, 301] on div at bounding box center [701, 298] width 35 height 35
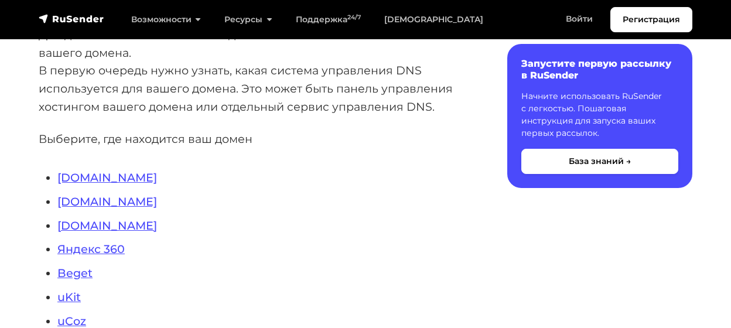
scroll to position [304, 0]
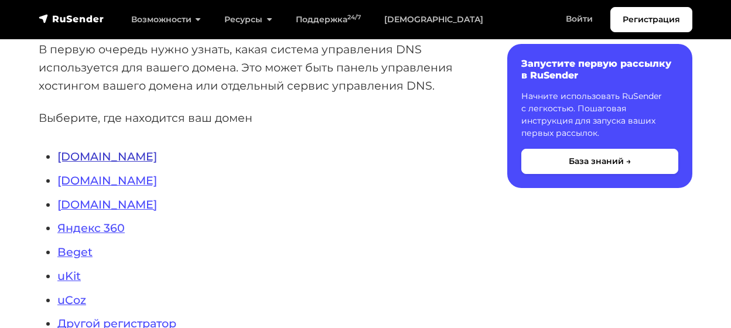
click at [78, 156] on link "[DOMAIN_NAME]" at bounding box center [107, 156] width 100 height 14
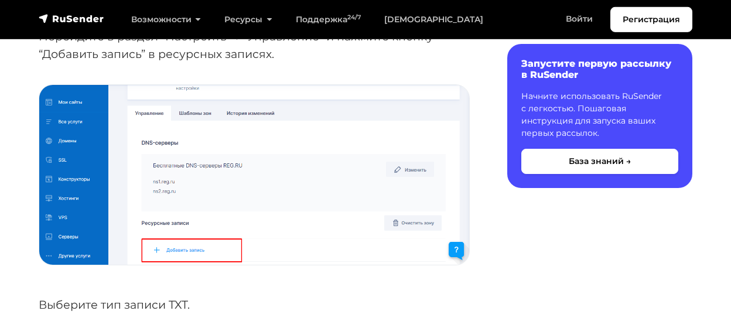
scroll to position [1218, 0]
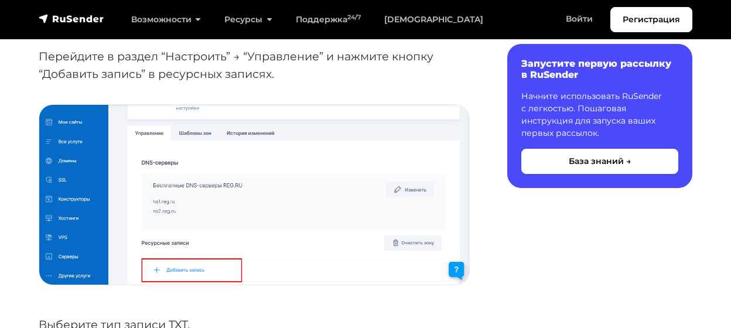
click at [454, 215] on img at bounding box center [254, 195] width 430 height 180
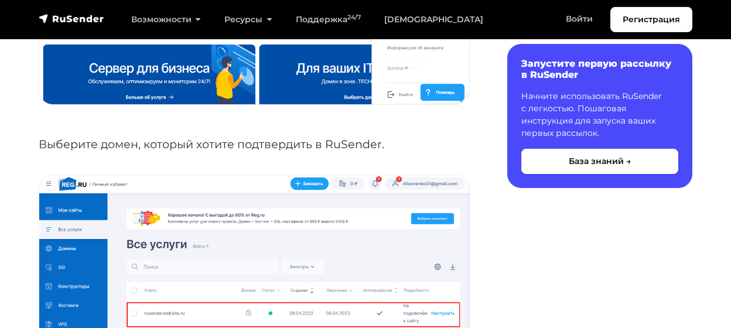
scroll to position [913, 0]
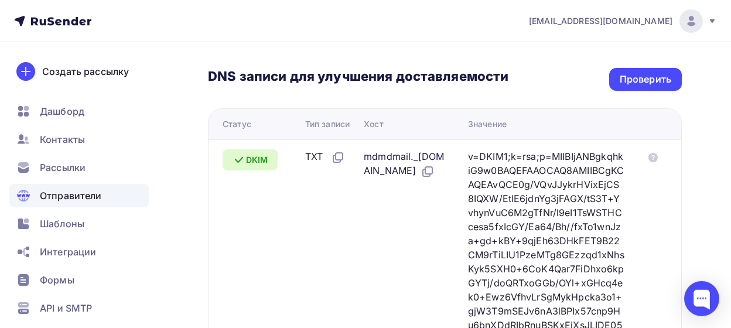
scroll to position [304, 0]
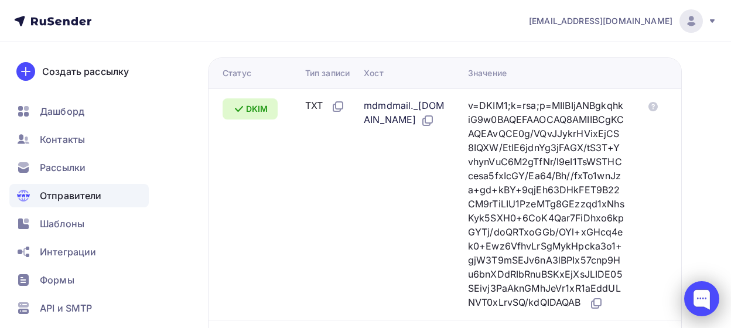
click at [704, 301] on div at bounding box center [701, 298] width 35 height 35
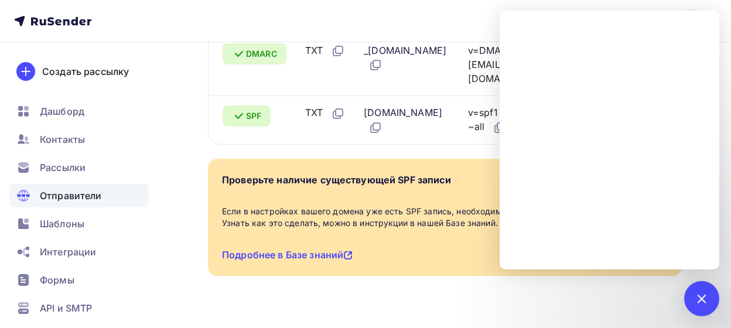
scroll to position [609, 0]
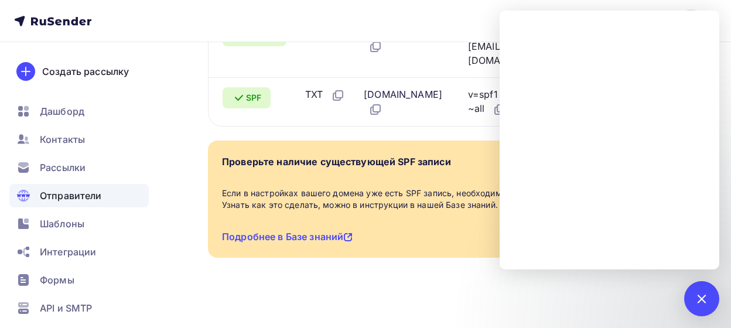
click at [701, 299] on div at bounding box center [701, 298] width 16 height 16
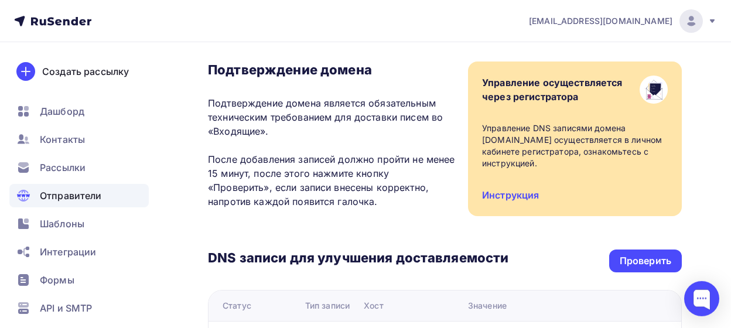
scroll to position [0, 0]
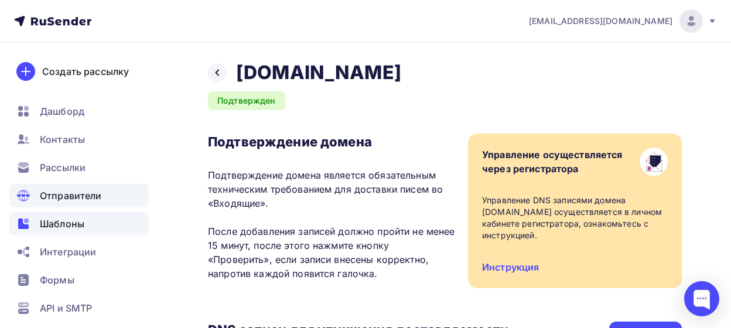
click at [66, 227] on span "Шаблоны" at bounding box center [62, 224] width 45 height 14
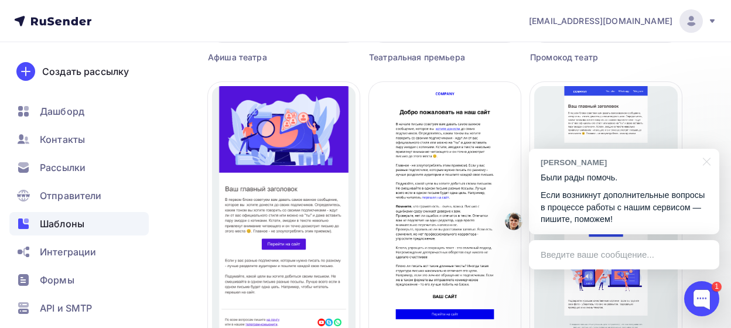
scroll to position [1096, 0]
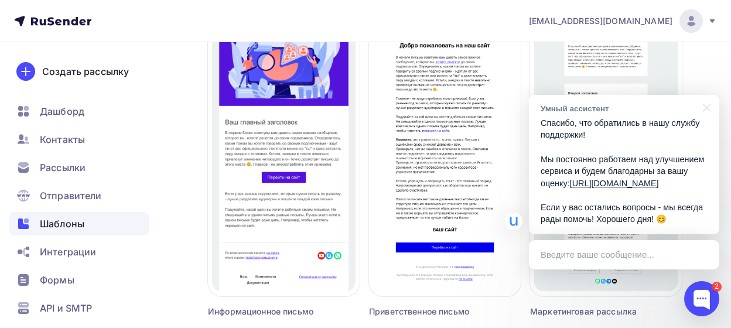
click at [634, 179] on link "https://uteam.omnidesk.ru/rating/li...EcYkkkXlSV" at bounding box center [614, 183] width 89 height 9
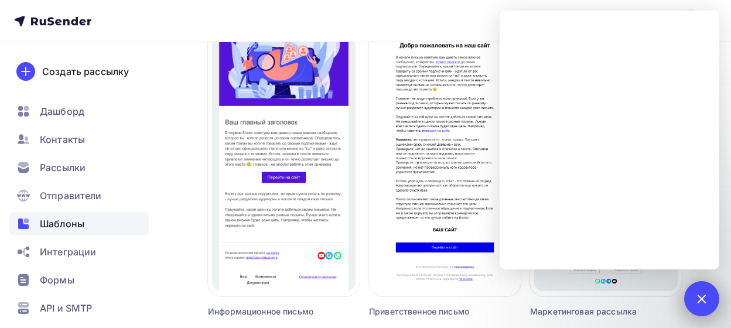
click at [699, 292] on div "2" at bounding box center [701, 298] width 35 height 35
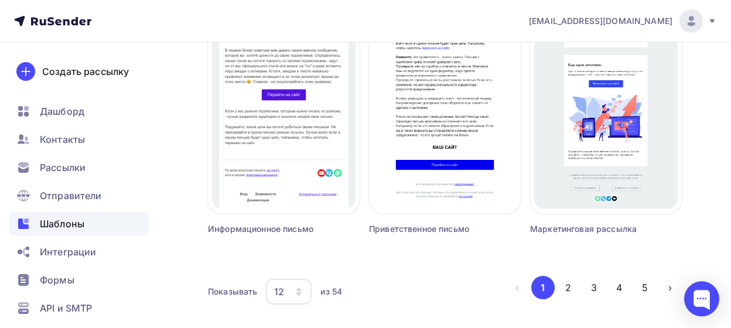
scroll to position [1217, 0]
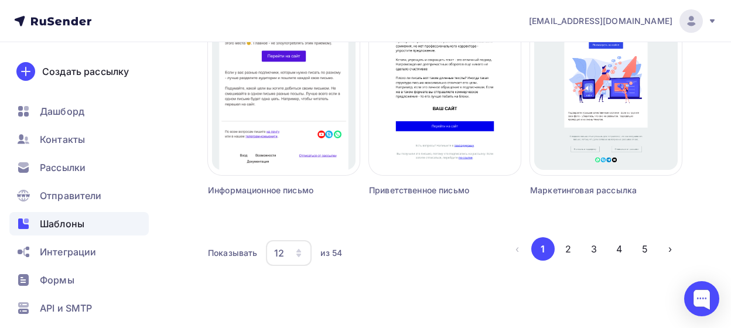
click at [295, 252] on icon "button" at bounding box center [298, 252] width 9 height 9
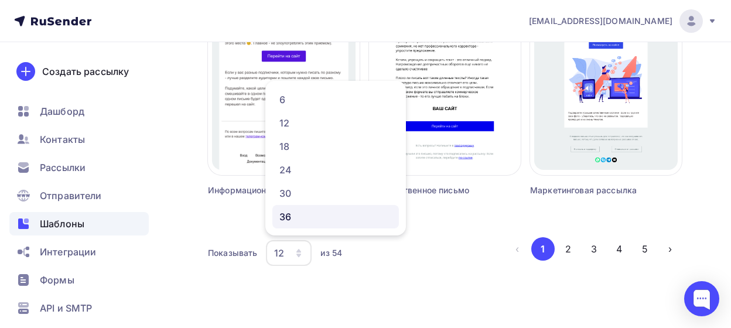
click at [287, 218] on div "36" at bounding box center [335, 217] width 112 height 14
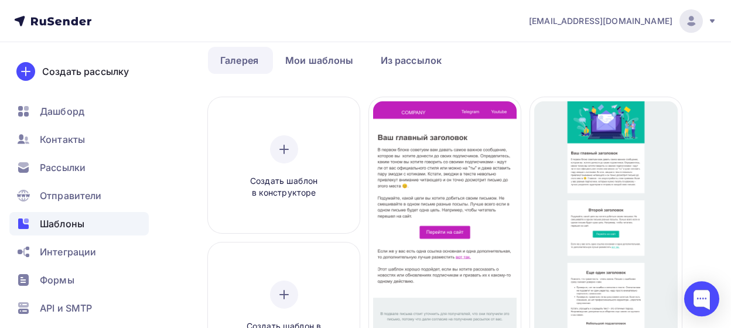
scroll to position [0, 0]
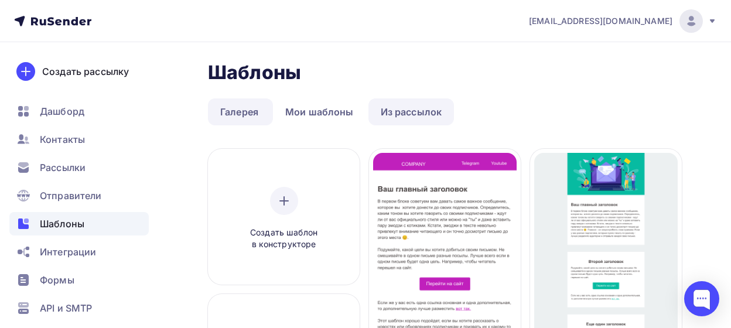
click at [427, 111] on link "Из рассылок" at bounding box center [411, 111] width 86 height 27
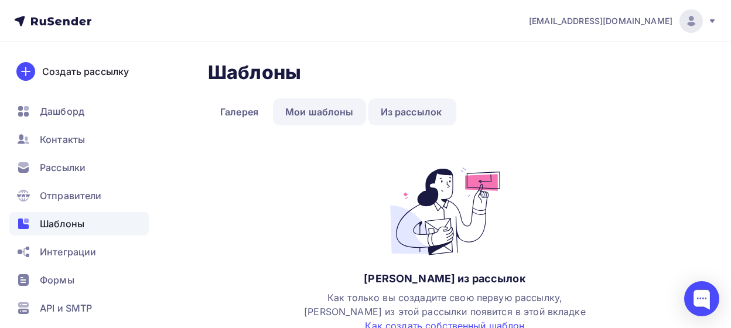
click at [336, 103] on link "Мои шаблоны" at bounding box center [319, 111] width 93 height 27
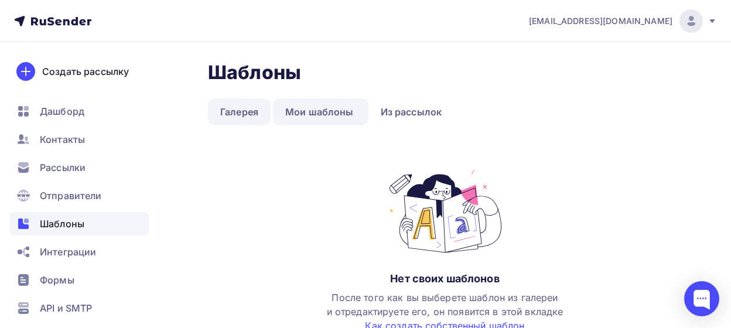
click at [232, 112] on link "Галерея" at bounding box center [239, 111] width 63 height 27
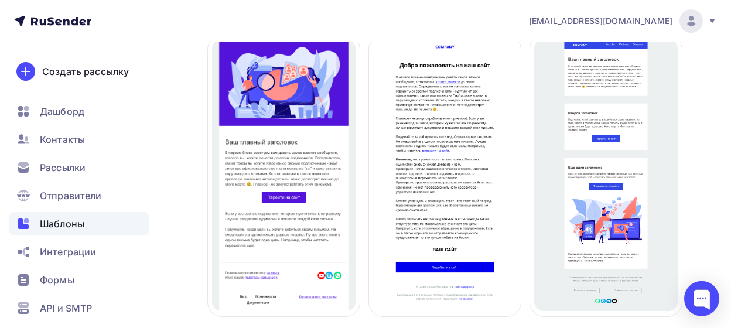
scroll to position [1096, 0]
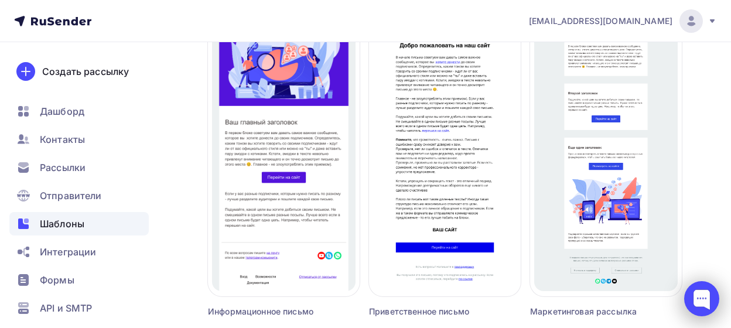
click at [695, 299] on div at bounding box center [701, 298] width 35 height 35
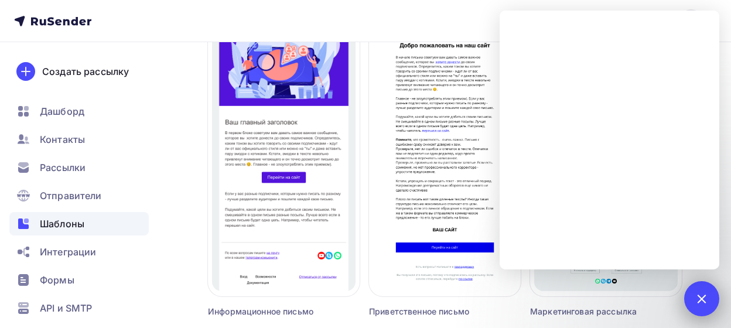
click at [703, 300] on div at bounding box center [701, 298] width 16 height 16
